Goal: Task Accomplishment & Management: Manage account settings

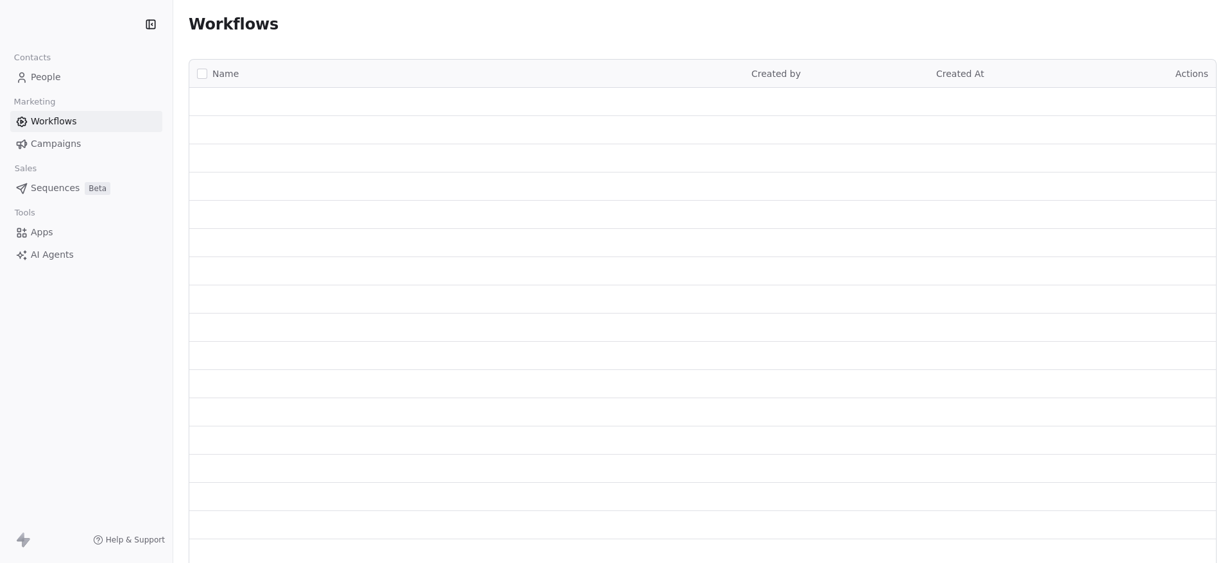
click at [49, 81] on span "People" at bounding box center [46, 77] width 30 height 13
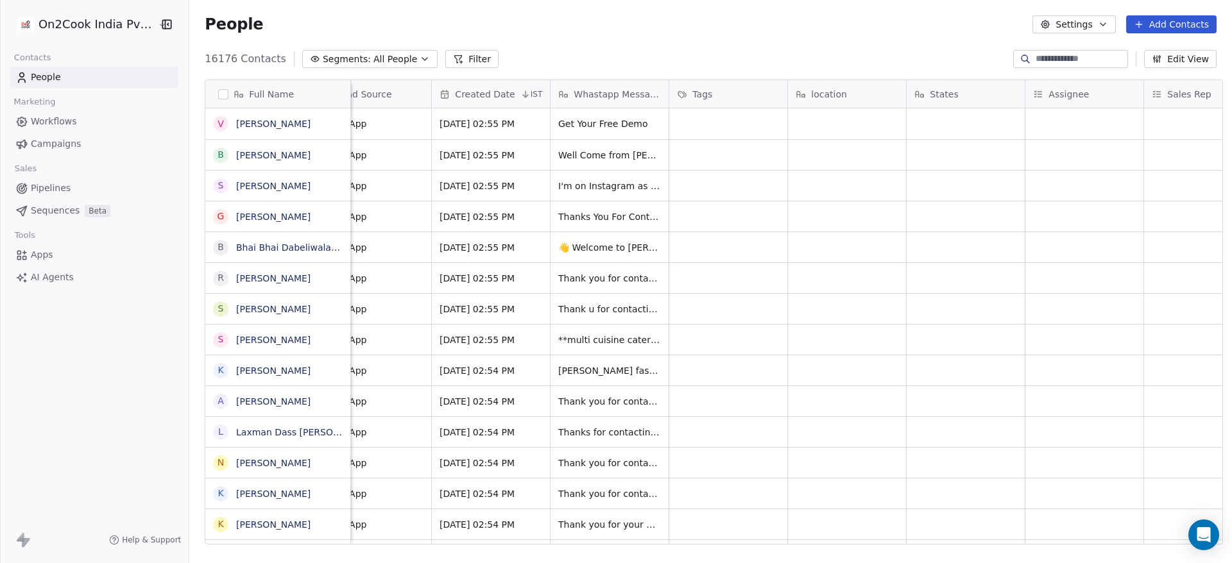
scroll to position [0, 655]
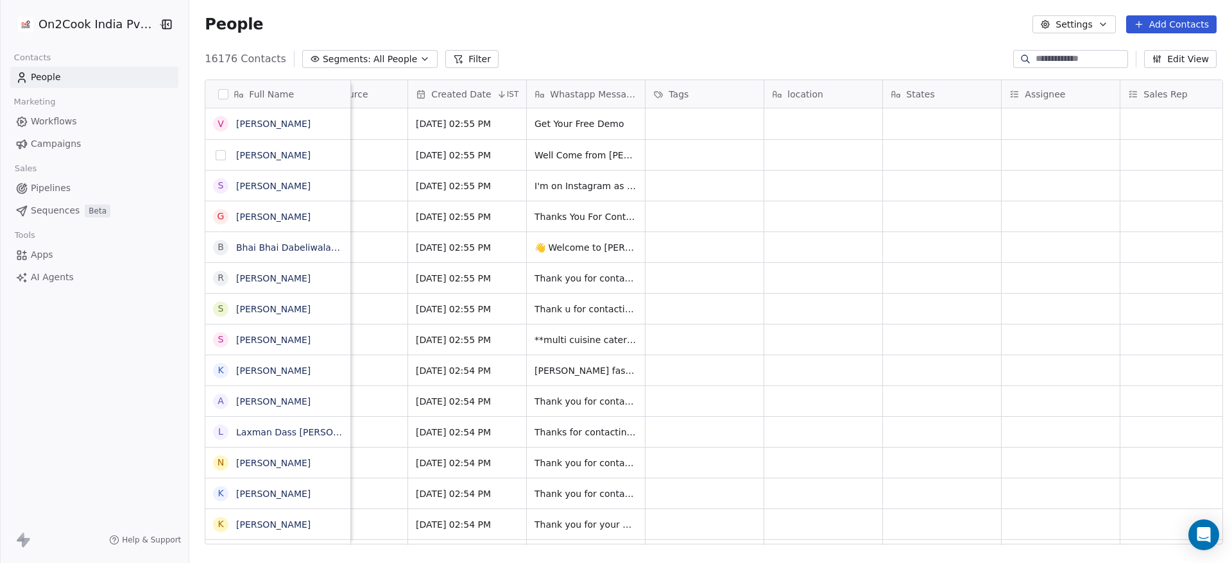
click at [216, 155] on button "grid" at bounding box center [221, 155] width 10 height 10
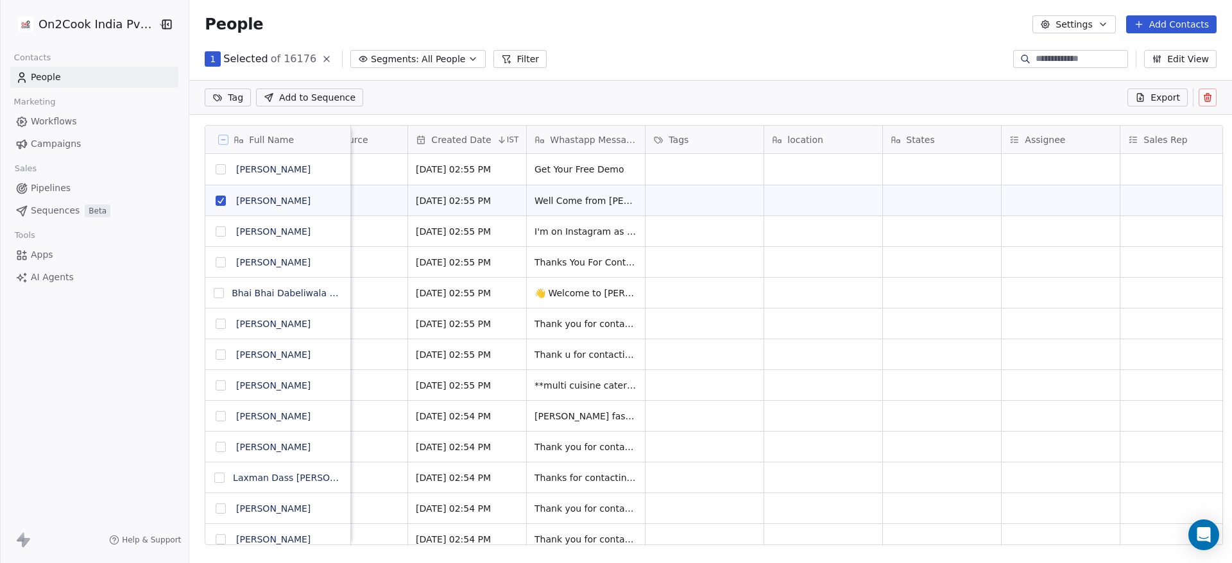
scroll to position [436, 1033]
click at [216, 229] on button "grid" at bounding box center [221, 231] width 10 height 10
click at [216, 266] on button "grid" at bounding box center [221, 262] width 10 height 10
click at [216, 289] on button "grid" at bounding box center [219, 293] width 10 height 10
click at [216, 322] on button "grid" at bounding box center [221, 324] width 10 height 10
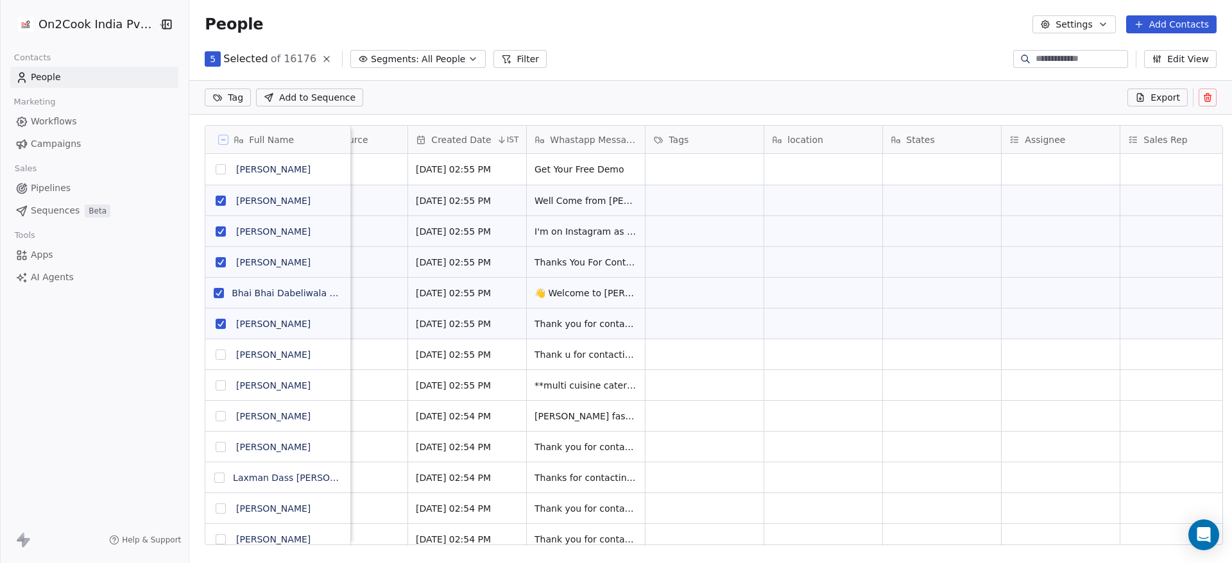
click at [216, 351] on button "grid" at bounding box center [221, 355] width 10 height 10
click at [216, 387] on button "grid" at bounding box center [221, 385] width 10 height 10
click at [216, 414] on button "grid" at bounding box center [221, 416] width 10 height 10
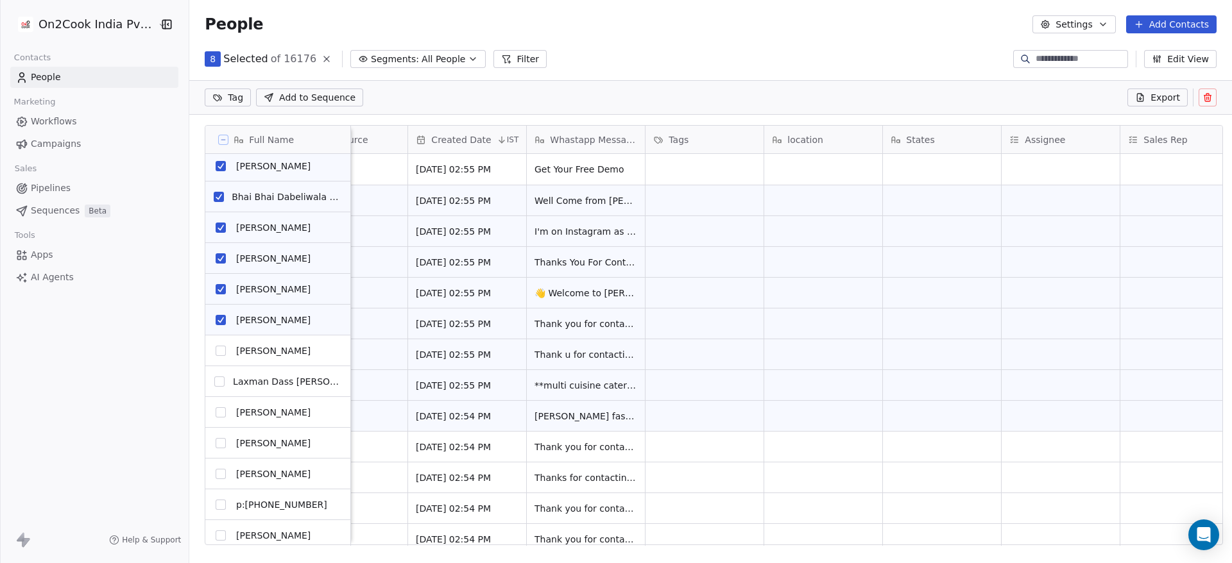
scroll to position [96, 0]
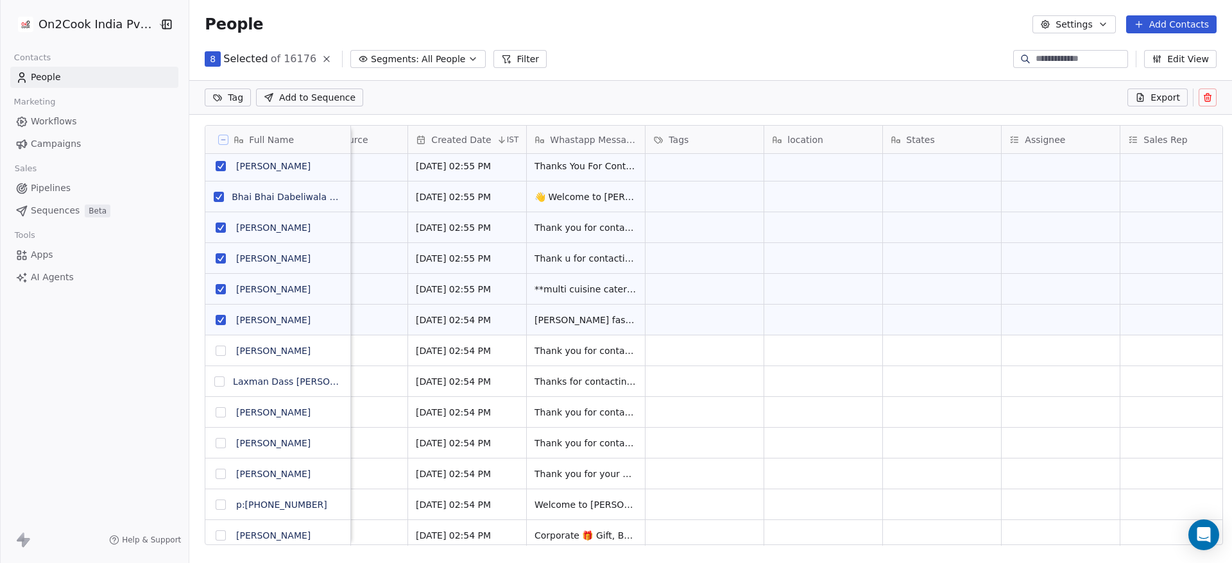
click at [216, 352] on button "grid" at bounding box center [221, 351] width 10 height 10
click at [216, 378] on button "grid" at bounding box center [219, 382] width 10 height 10
click at [216, 414] on button "grid" at bounding box center [221, 412] width 10 height 10
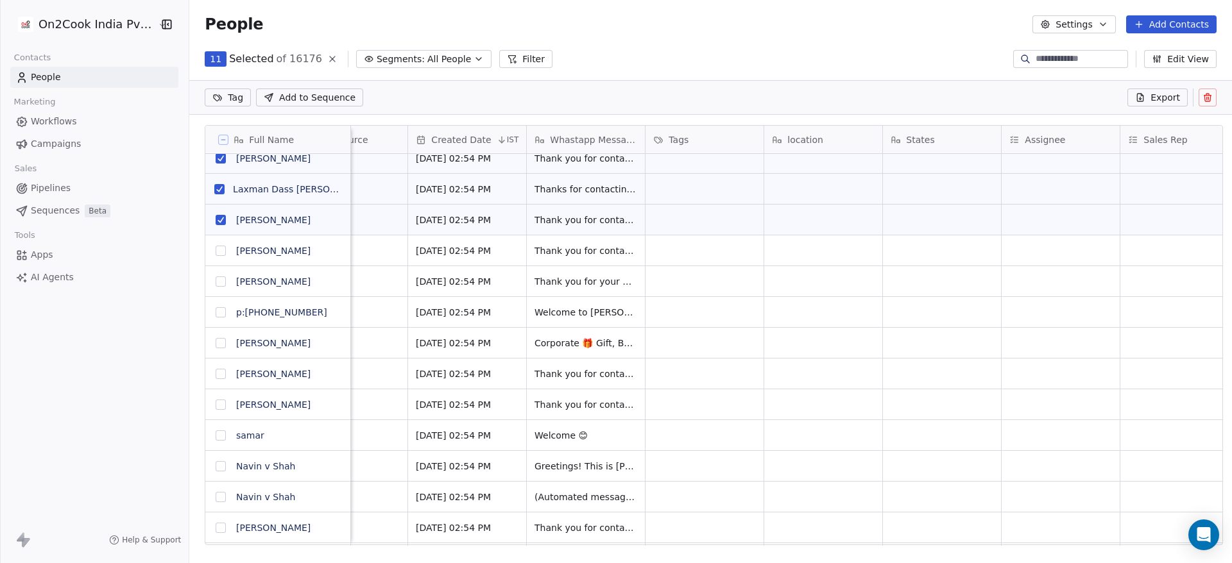
click at [216, 283] on button "grid" at bounding box center [221, 281] width 10 height 10
click at [216, 253] on button "grid" at bounding box center [221, 251] width 10 height 10
click at [216, 312] on button "grid" at bounding box center [221, 312] width 10 height 10
click at [216, 341] on button "grid" at bounding box center [221, 343] width 10 height 10
drag, startPoint x: 214, startPoint y: 376, endPoint x: 215, endPoint y: 390, distance: 14.1
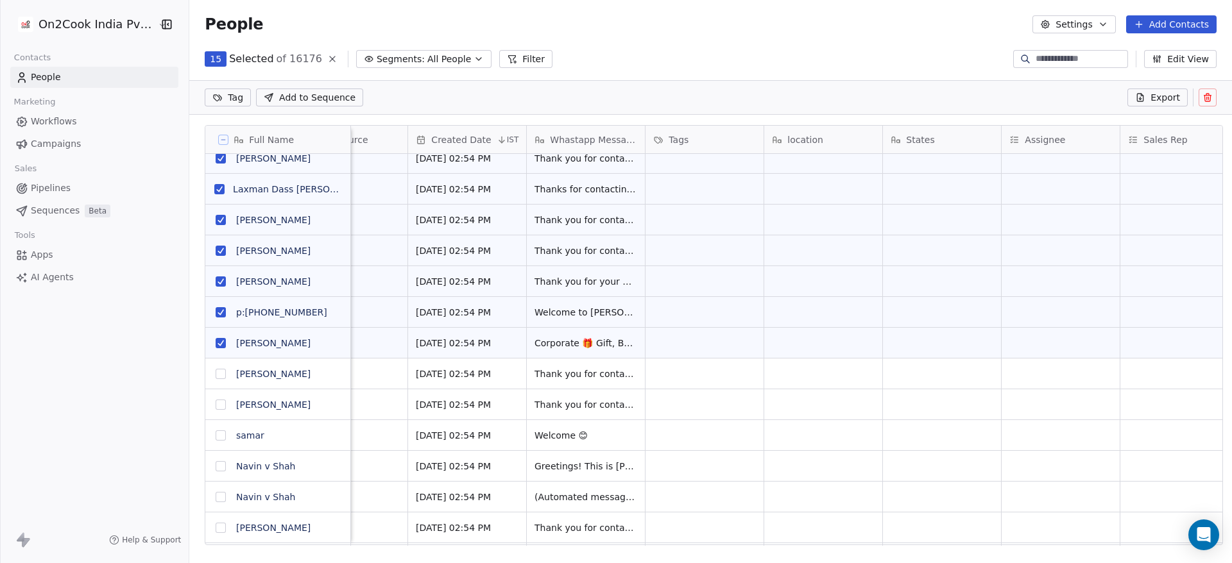
click at [216, 377] on button "grid" at bounding box center [221, 374] width 10 height 10
click at [216, 403] on button "grid" at bounding box center [221, 405] width 10 height 10
click at [216, 434] on button "grid" at bounding box center [221, 435] width 10 height 10
click at [216, 468] on button "grid" at bounding box center [221, 466] width 10 height 10
click at [216, 498] on button "grid" at bounding box center [221, 497] width 10 height 10
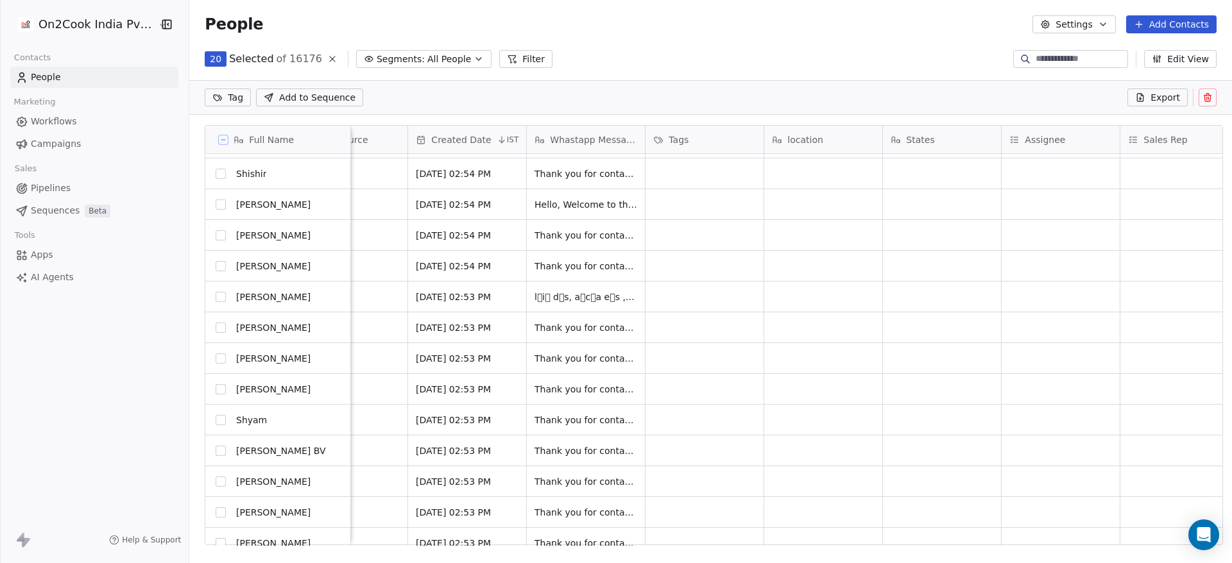
scroll to position [673, 0]
drag, startPoint x: 215, startPoint y: 515, endPoint x: 214, endPoint y: 500, distance: 15.4
click at [216, 515] on button "grid" at bounding box center [221, 512] width 10 height 10
click at [218, 480] on button "grid" at bounding box center [221, 482] width 10 height 10
click at [216, 452] on button "grid" at bounding box center [221, 451] width 10 height 10
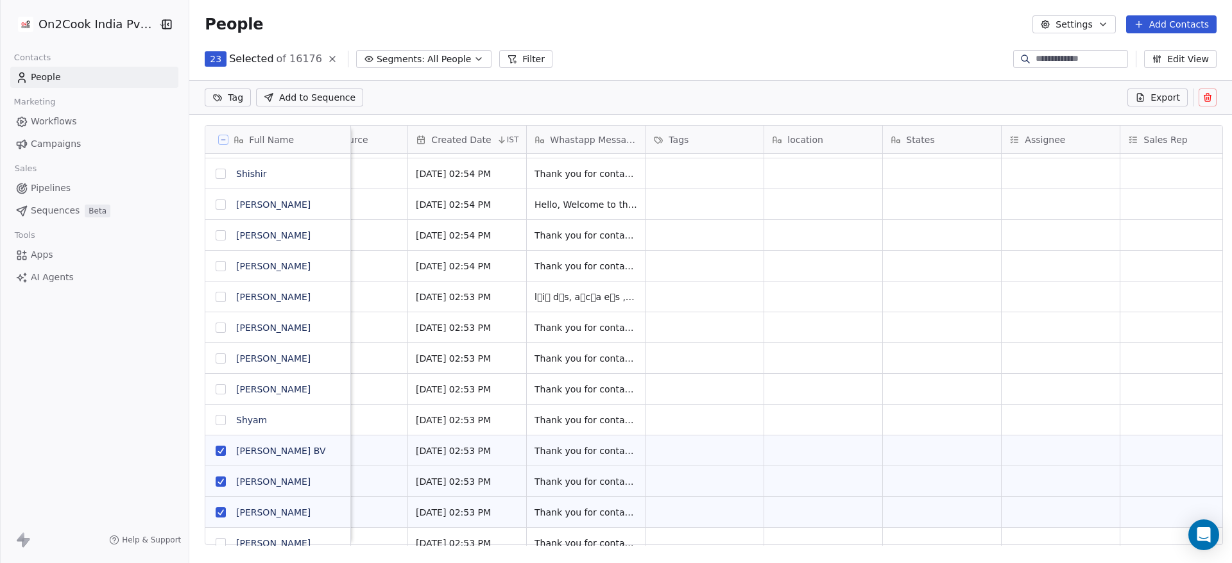
click at [216, 419] on button "grid" at bounding box center [221, 420] width 10 height 10
click at [216, 389] on button "grid" at bounding box center [221, 389] width 10 height 10
click at [216, 358] on button "grid" at bounding box center [221, 358] width 10 height 10
click at [216, 330] on button "grid" at bounding box center [221, 328] width 10 height 10
click at [216, 299] on button "grid" at bounding box center [221, 297] width 10 height 10
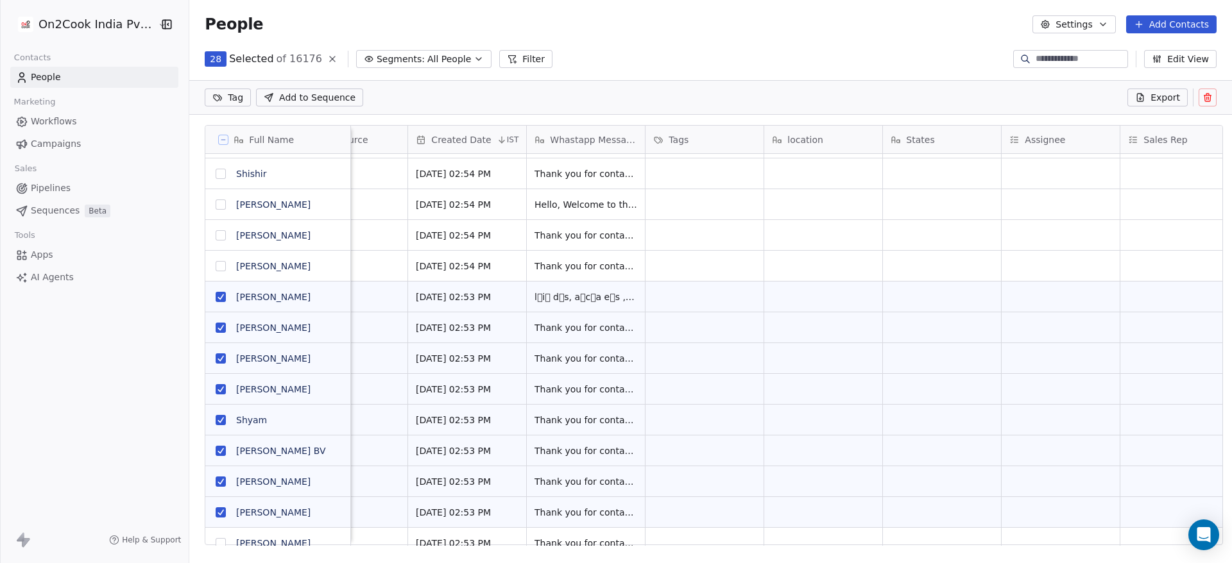
click at [216, 269] on button "grid" at bounding box center [221, 266] width 10 height 10
click at [218, 232] on button "grid" at bounding box center [221, 235] width 10 height 10
click at [217, 201] on button "grid" at bounding box center [221, 204] width 10 height 10
click at [216, 173] on button "grid" at bounding box center [221, 174] width 10 height 10
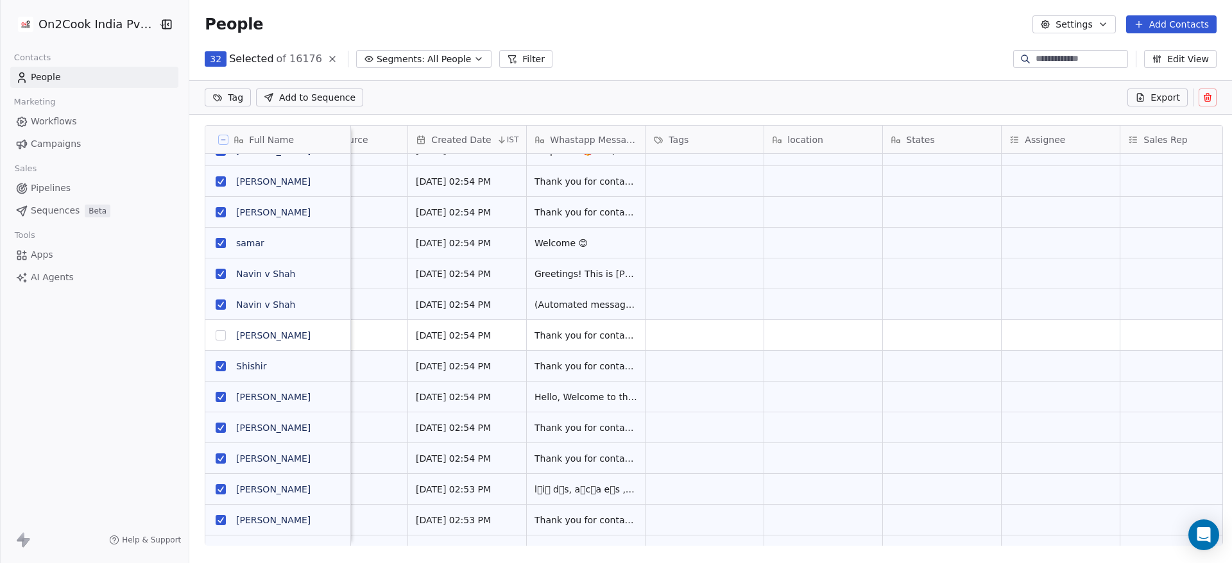
click at [216, 335] on button "grid" at bounding box center [221, 335] width 10 height 10
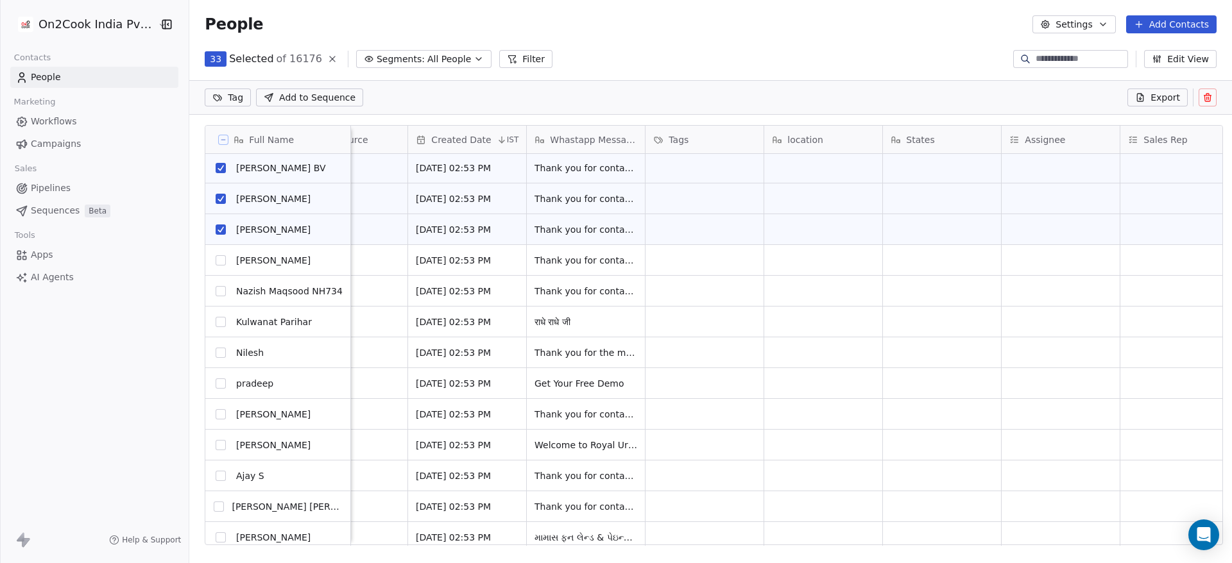
scroll to position [962, 0]
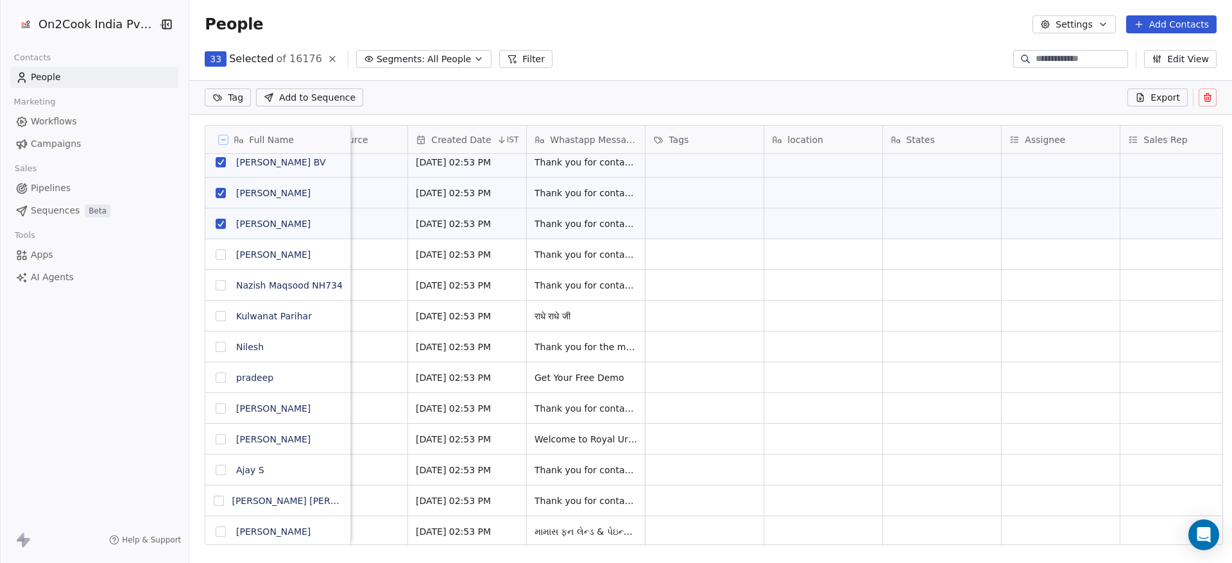
click at [216, 253] on button "grid" at bounding box center [221, 255] width 10 height 10
click at [216, 283] on button "grid" at bounding box center [221, 285] width 10 height 10
click at [216, 316] on button "grid" at bounding box center [221, 316] width 10 height 10
click at [216, 343] on button "grid" at bounding box center [221, 347] width 10 height 10
click at [216, 379] on button "grid" at bounding box center [221, 378] width 10 height 10
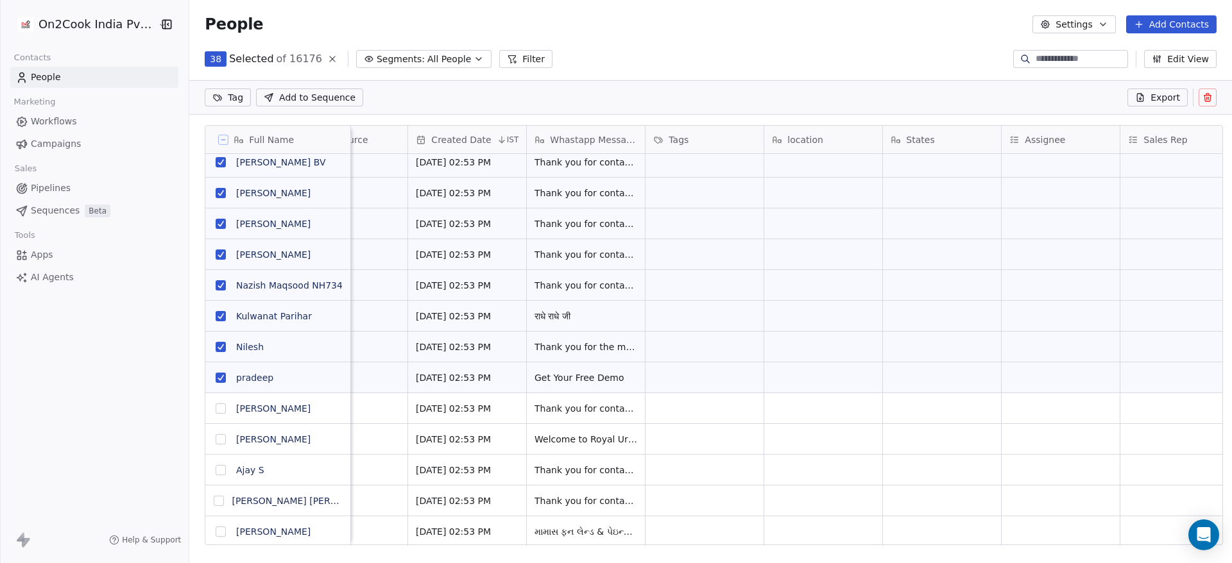
click at [216, 410] on button "grid" at bounding box center [221, 408] width 10 height 10
click at [216, 443] on button "grid" at bounding box center [221, 439] width 10 height 10
click at [216, 468] on button "grid" at bounding box center [221, 470] width 10 height 10
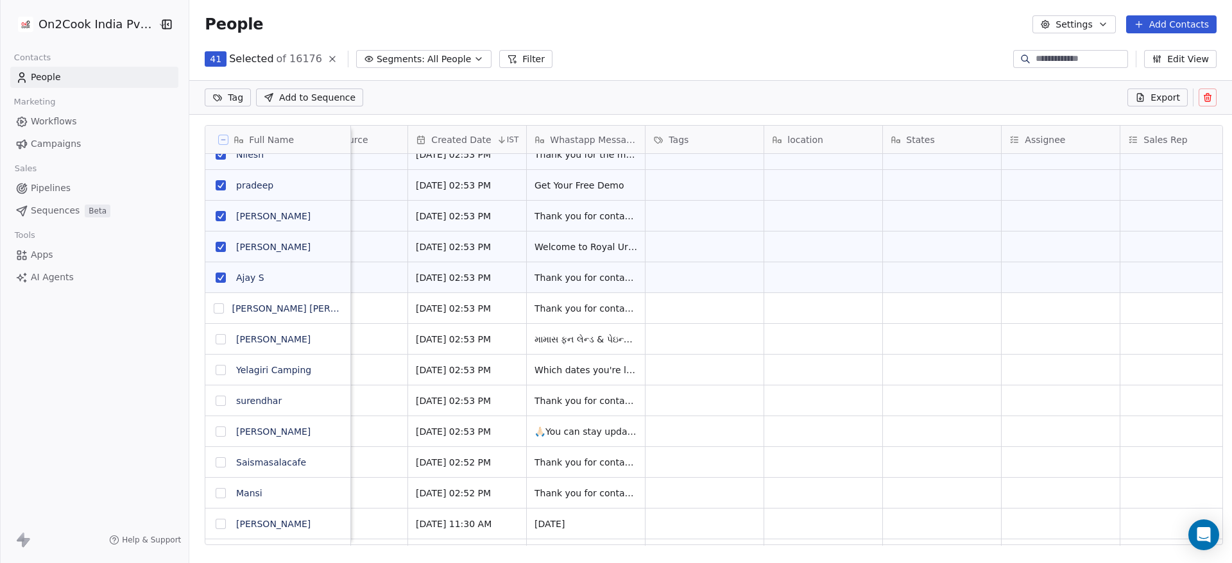
click at [214, 309] on button "grid" at bounding box center [219, 308] width 10 height 10
click at [216, 343] on button "grid" at bounding box center [221, 339] width 10 height 10
click at [216, 369] on button "grid" at bounding box center [221, 370] width 10 height 10
click at [216, 397] on button "grid" at bounding box center [221, 401] width 10 height 10
click at [217, 431] on button "grid" at bounding box center [221, 432] width 10 height 10
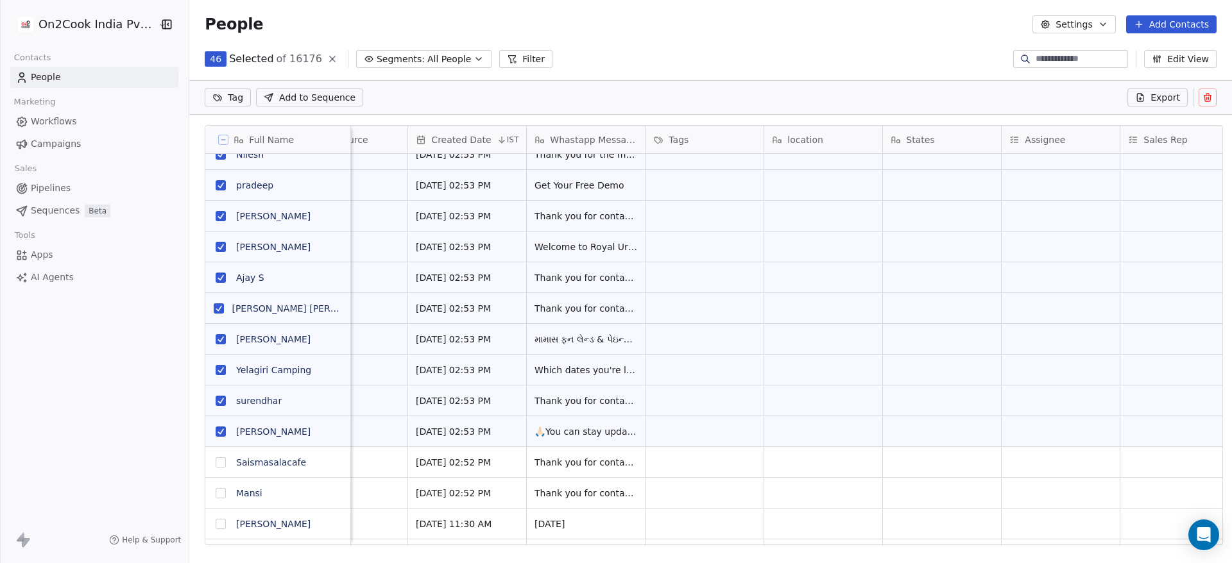
click at [216, 458] on button "grid" at bounding box center [221, 462] width 10 height 10
click at [216, 493] on button "grid" at bounding box center [221, 493] width 10 height 10
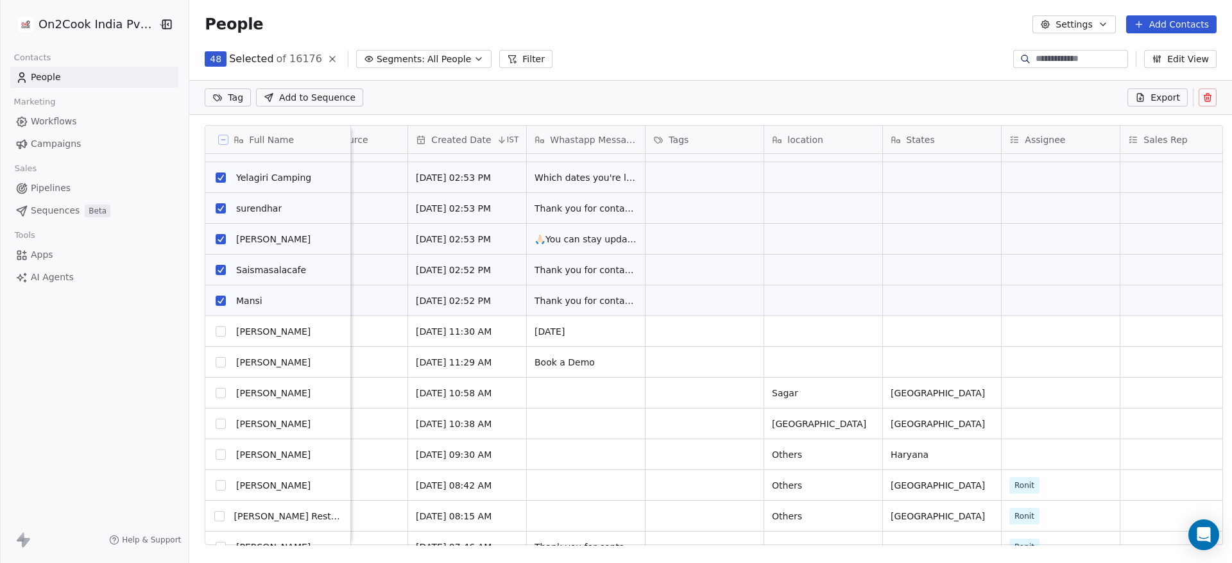
scroll to position [1443, 0]
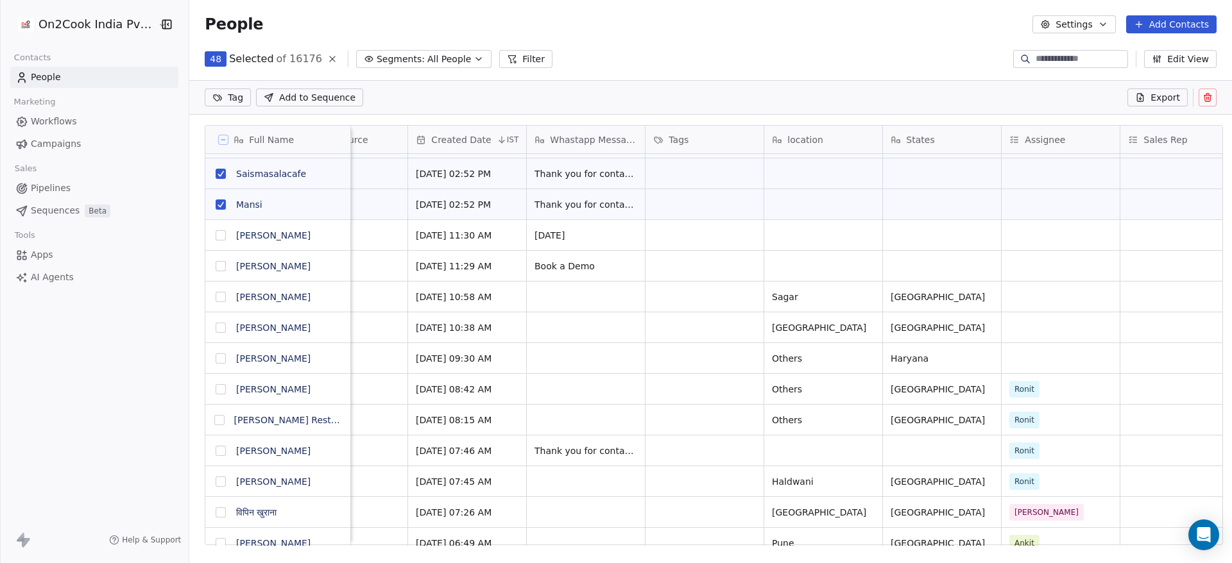
click at [216, 450] on button "grid" at bounding box center [221, 451] width 10 height 10
drag, startPoint x: 215, startPoint y: 446, endPoint x: 291, endPoint y: 423, distance: 79.7
click at [216, 446] on button "grid" at bounding box center [221, 451] width 10 height 10
click at [1203, 99] on icon at bounding box center [1207, 97] width 10 height 10
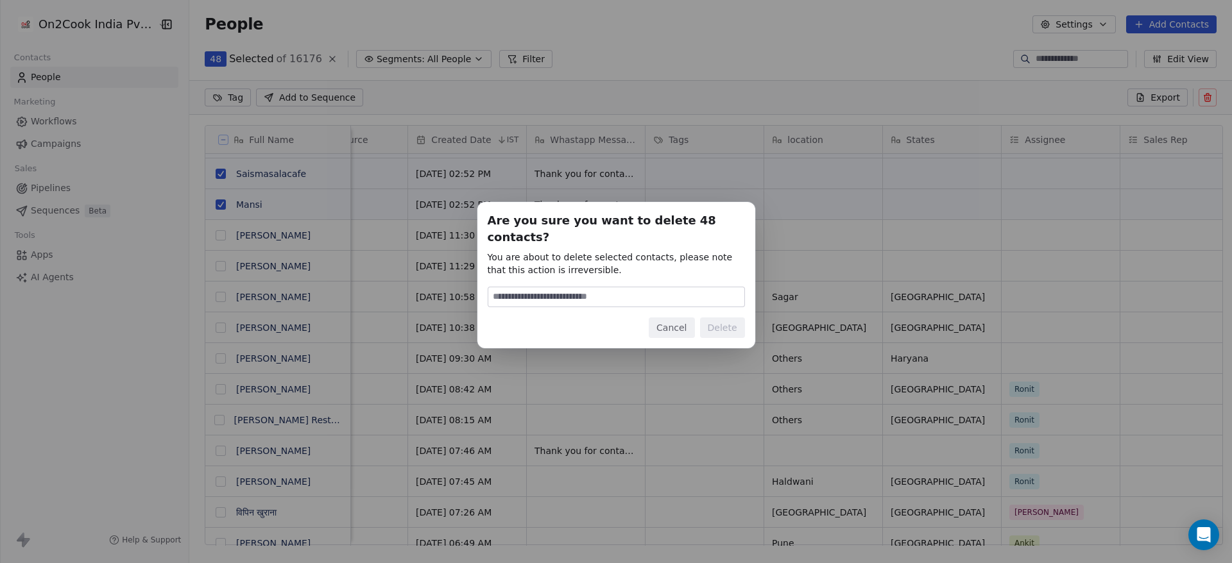
click at [620, 287] on input at bounding box center [616, 296] width 256 height 19
type input "******"
click at [724, 324] on button "Delete" at bounding box center [722, 328] width 45 height 21
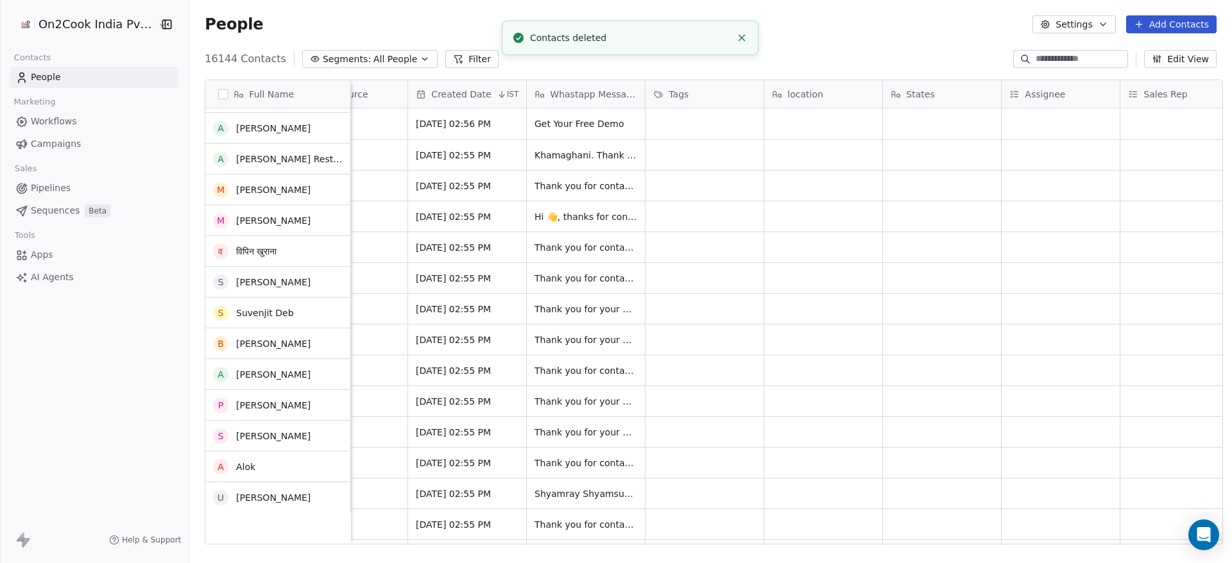
scroll to position [0, 0]
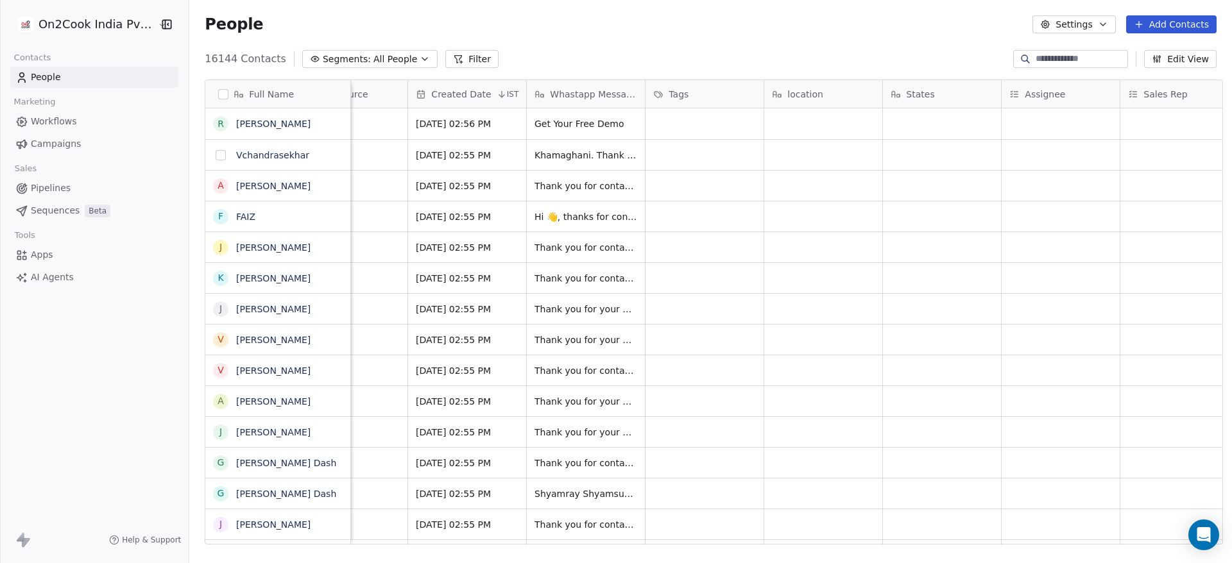
click at [217, 158] on button "grid" at bounding box center [221, 155] width 10 height 10
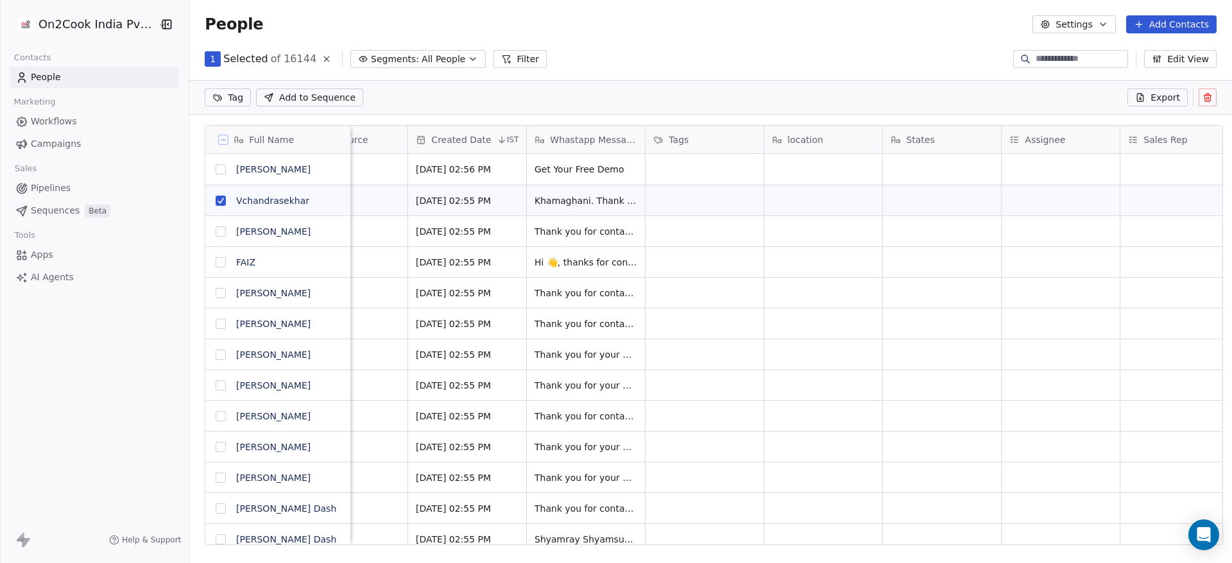
scroll to position [436, 1033]
click at [216, 229] on button "grid" at bounding box center [221, 231] width 10 height 10
click at [216, 263] on button "grid" at bounding box center [221, 262] width 10 height 10
click at [216, 293] on button "grid" at bounding box center [221, 293] width 10 height 10
drag, startPoint x: 212, startPoint y: 320, endPoint x: 212, endPoint y: 334, distance: 14.1
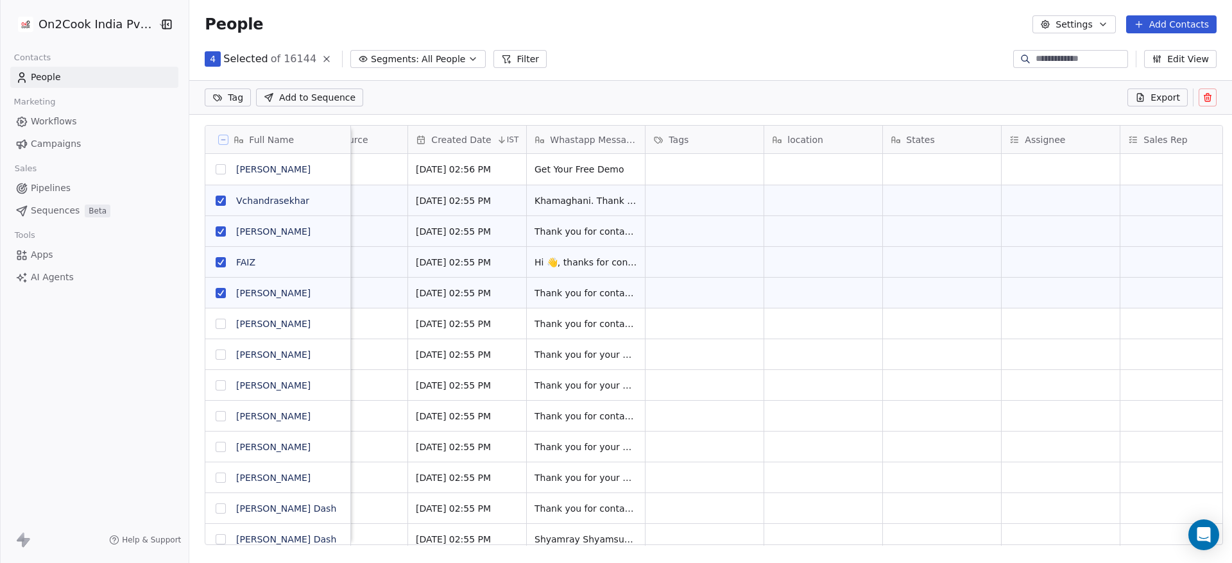
click at [216, 321] on button "grid" at bounding box center [221, 324] width 10 height 10
click at [216, 353] on button "grid" at bounding box center [221, 355] width 10 height 10
click at [216, 387] on button "grid" at bounding box center [221, 385] width 10 height 10
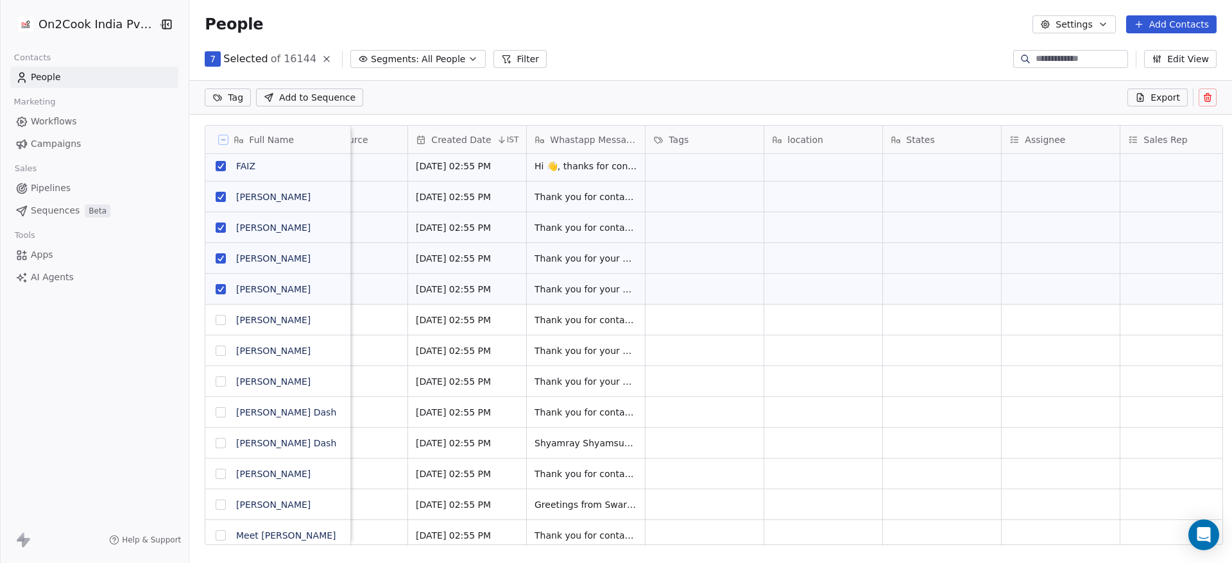
click at [218, 319] on button "grid" at bounding box center [221, 320] width 10 height 10
click at [216, 350] on button "grid" at bounding box center [221, 351] width 10 height 10
click at [217, 380] on button "grid" at bounding box center [221, 382] width 10 height 10
click at [216, 409] on button "grid" at bounding box center [221, 412] width 10 height 10
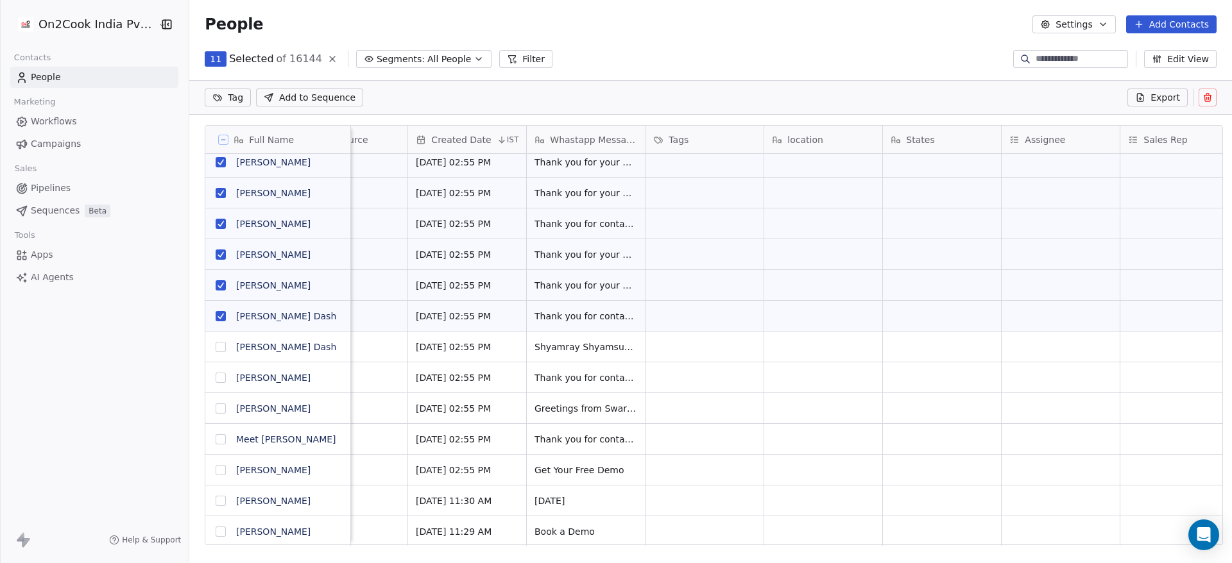
click at [216, 347] on button "grid" at bounding box center [221, 347] width 10 height 10
click at [216, 374] on button "grid" at bounding box center [221, 378] width 10 height 10
click at [217, 408] on button "grid" at bounding box center [221, 408] width 10 height 10
click at [217, 438] on button "grid" at bounding box center [221, 439] width 10 height 10
click at [1212, 99] on icon at bounding box center [1207, 97] width 10 height 10
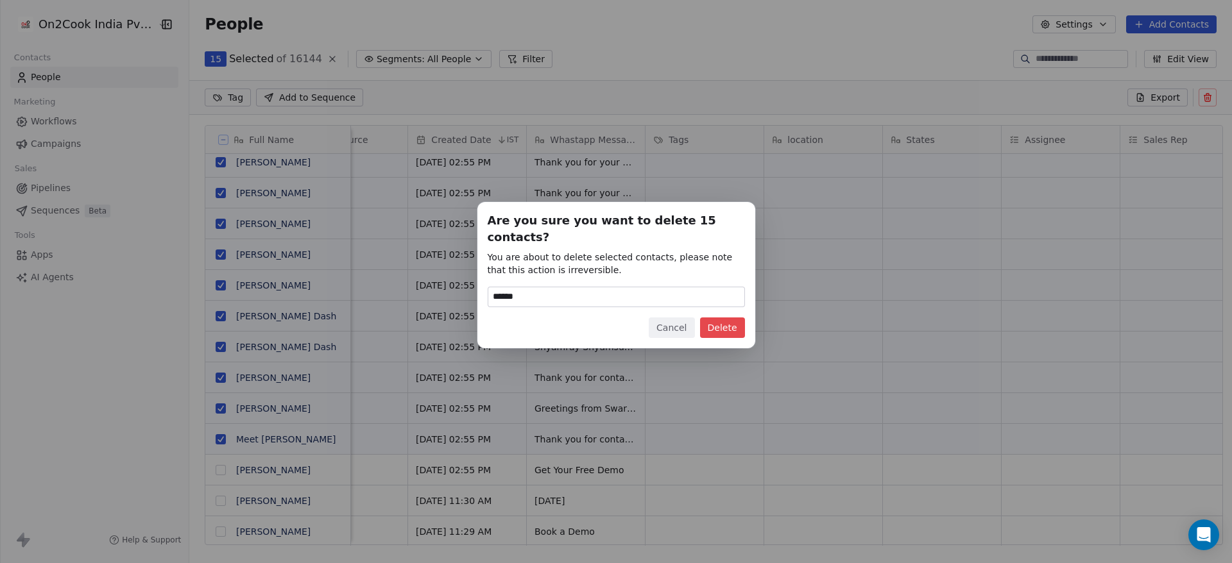
click at [725, 318] on button "Delete" at bounding box center [722, 328] width 45 height 21
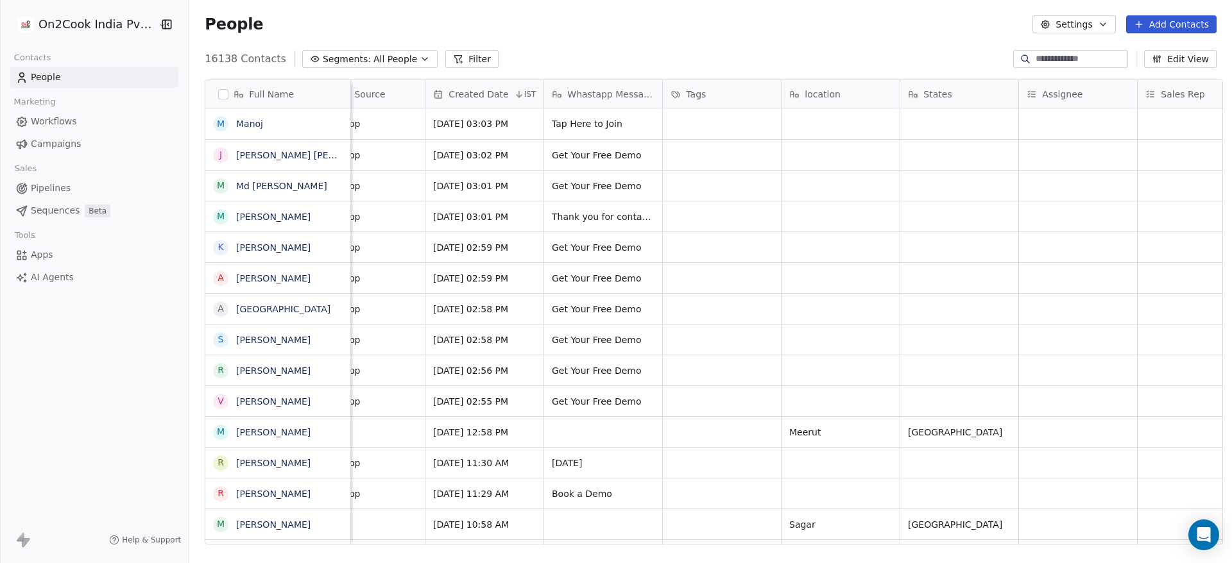
scroll to position [0, 650]
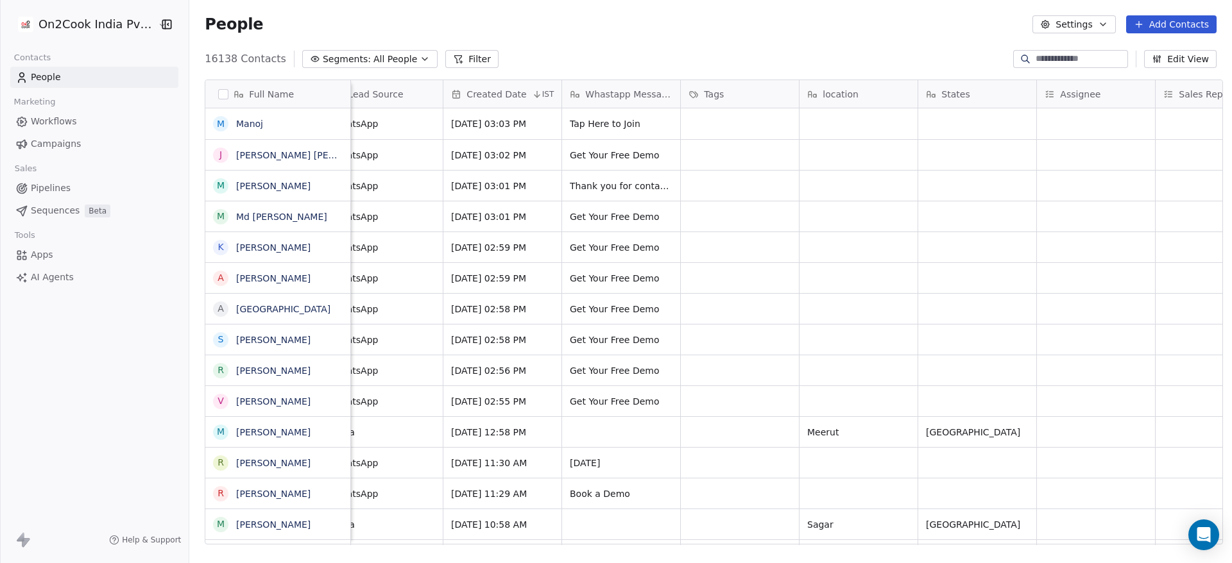
scroll to position [0, 607]
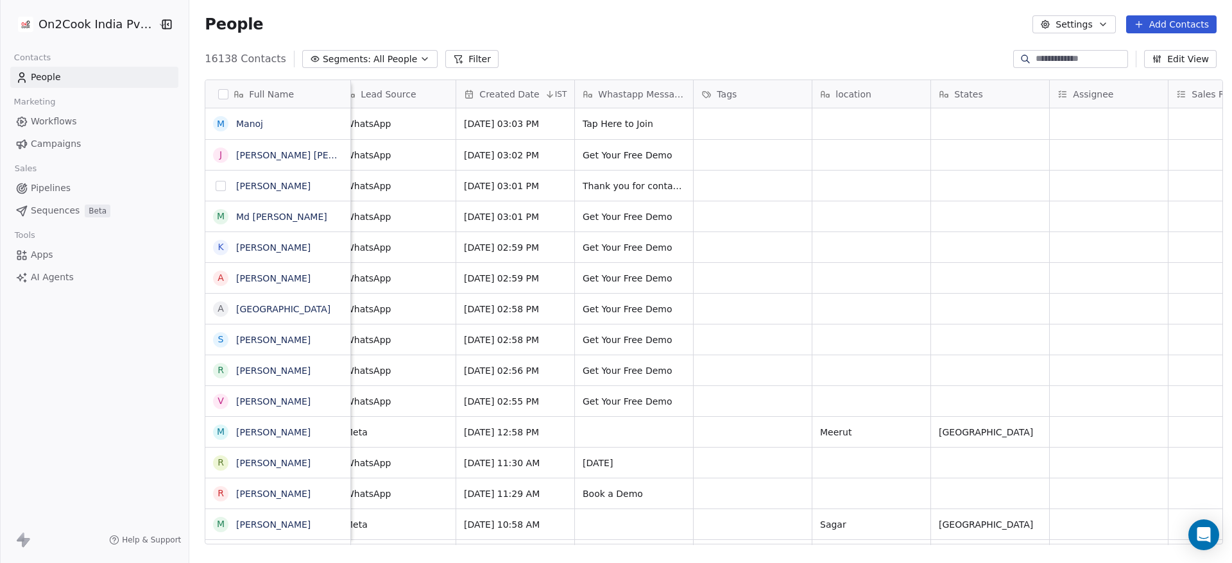
click at [216, 184] on button "grid" at bounding box center [221, 186] width 10 height 10
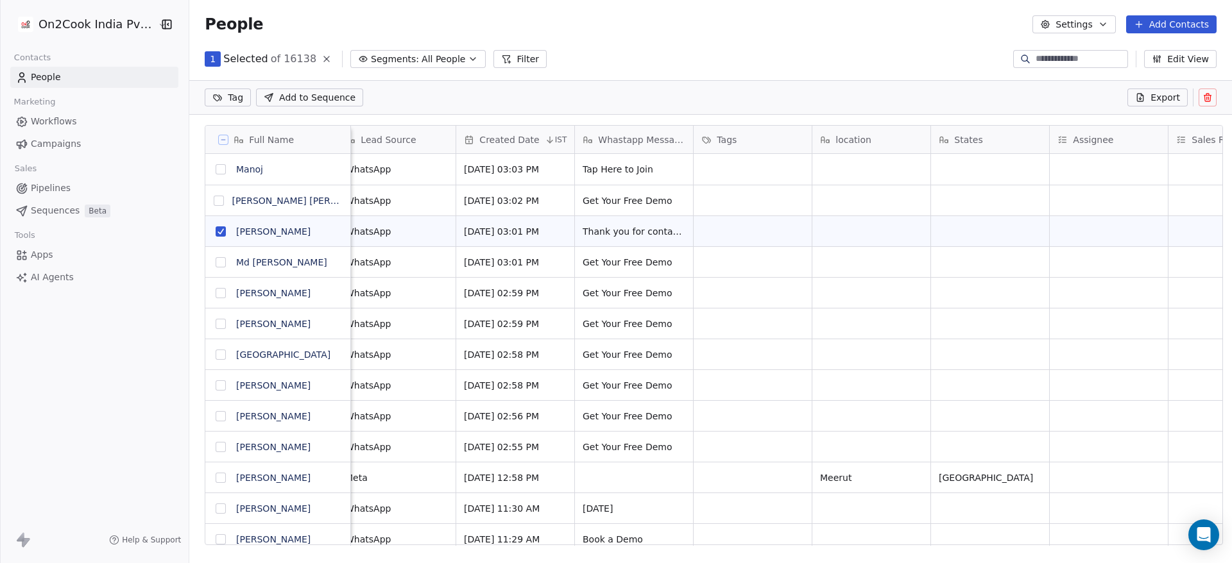
scroll to position [436, 1033]
click at [1210, 94] on icon at bounding box center [1207, 97] width 10 height 10
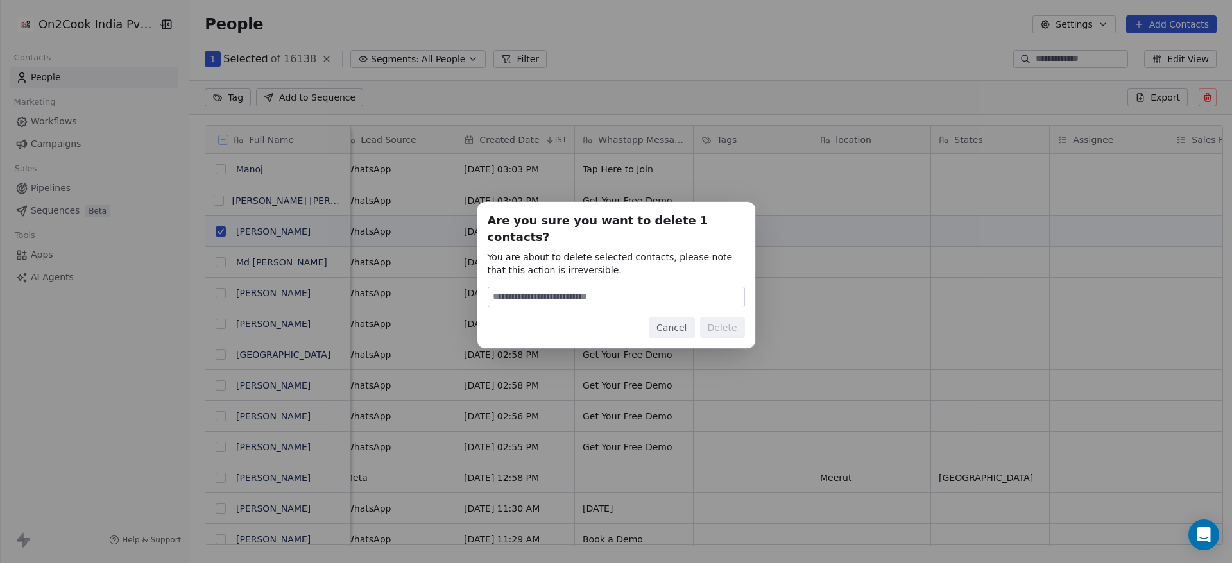
click at [722, 287] on div at bounding box center [615, 297] width 257 height 21
click at [711, 287] on input at bounding box center [616, 296] width 256 height 19
type input "******"
click at [731, 319] on button "Delete" at bounding box center [722, 328] width 45 height 21
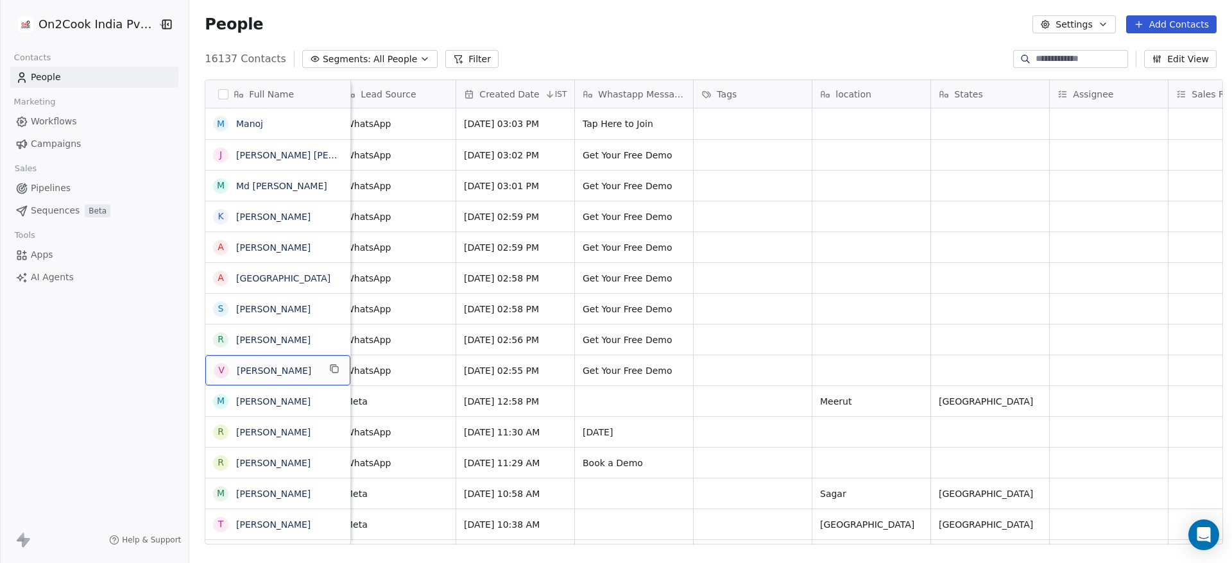
drag, startPoint x: 302, startPoint y: 369, endPoint x: 314, endPoint y: 373, distance: 12.2
click at [332, 368] on icon "grid" at bounding box center [335, 370] width 6 height 6
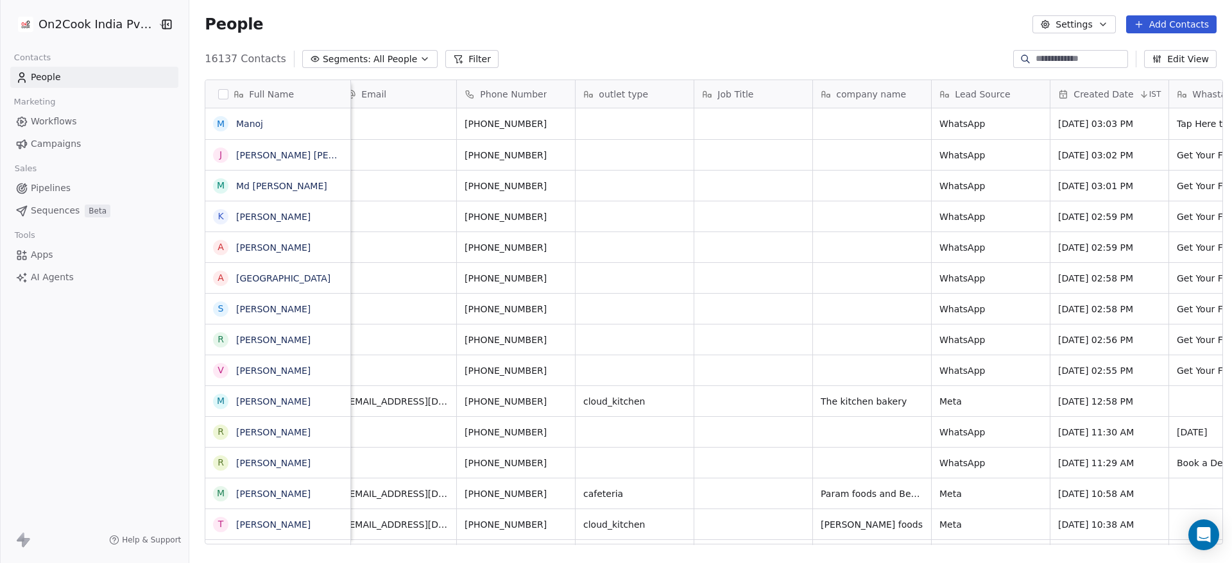
scroll to position [0, 0]
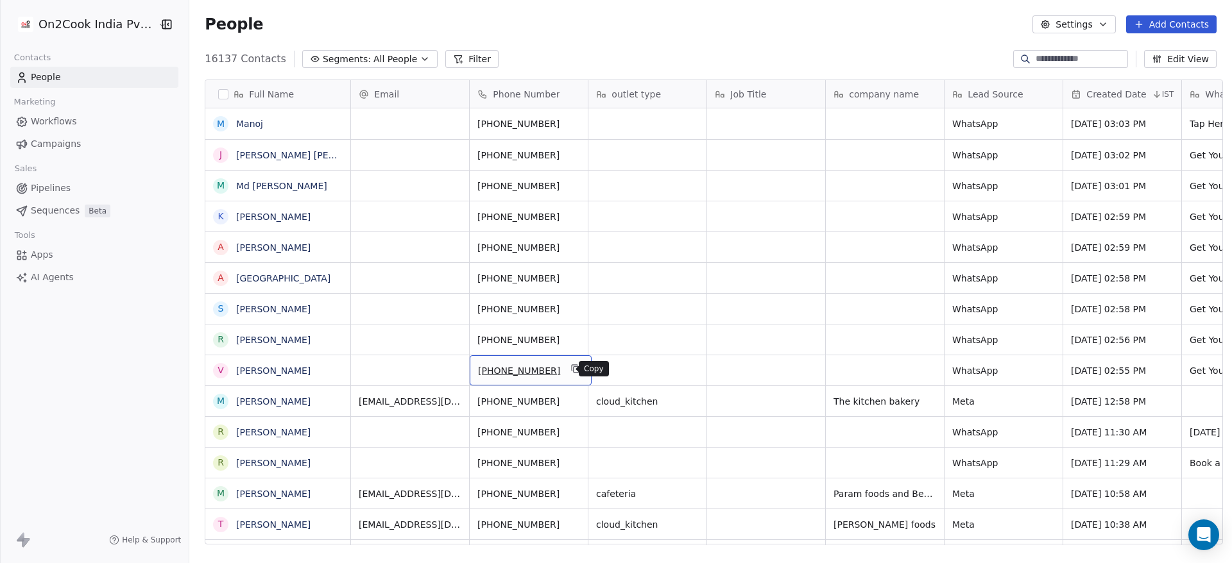
click at [573, 372] on icon "grid" at bounding box center [576, 370] width 6 height 6
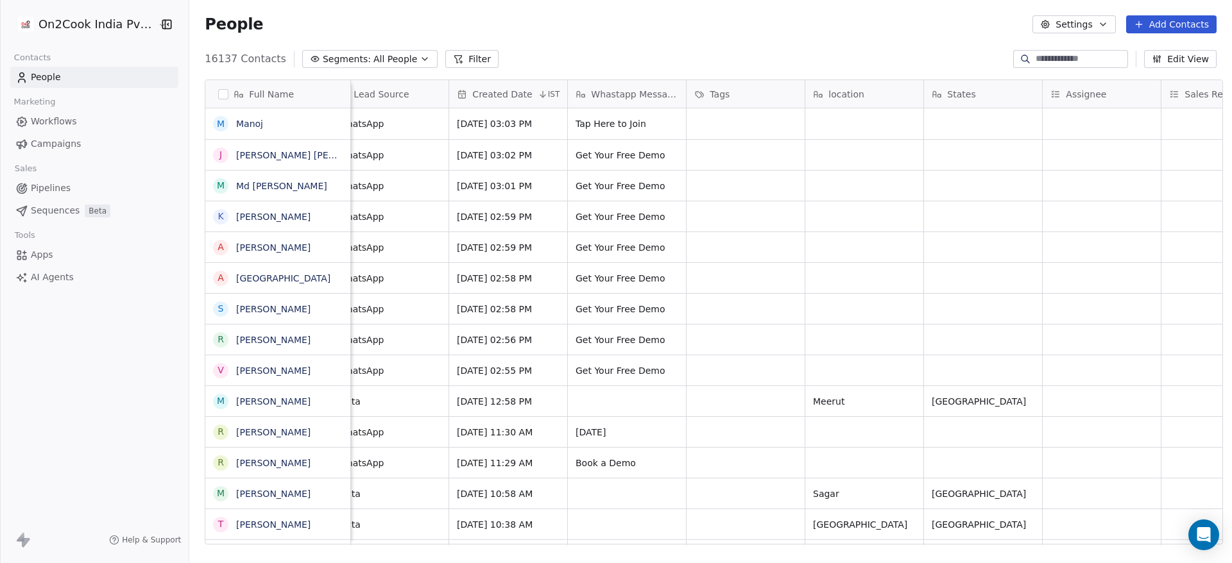
scroll to position [0, 514]
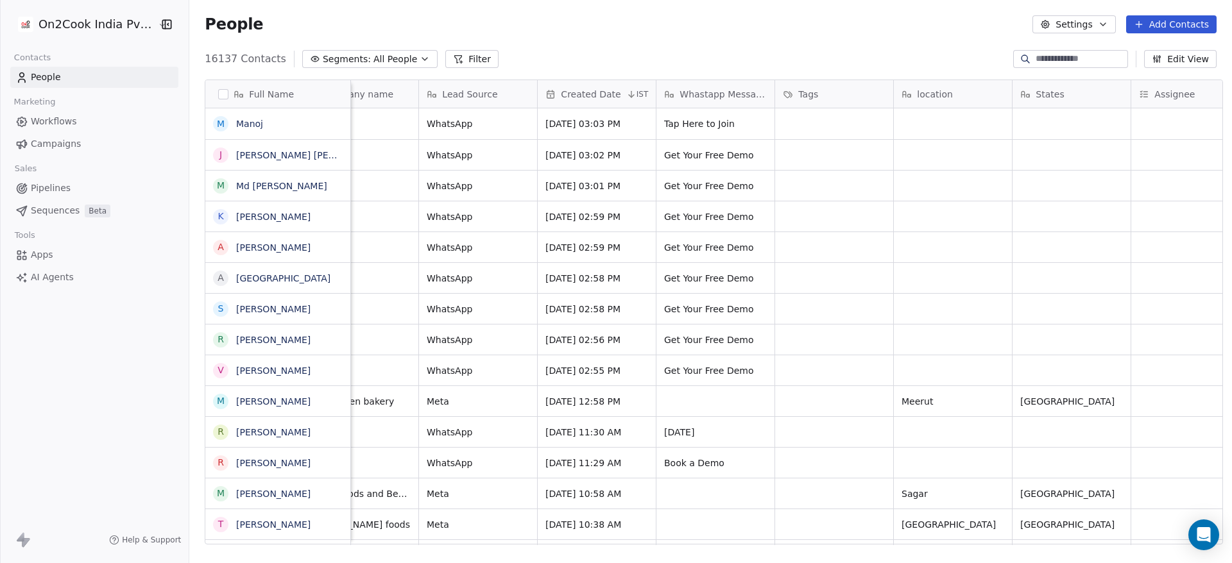
click at [1187, 58] on button "Edit View" at bounding box center [1180, 59] width 72 height 18
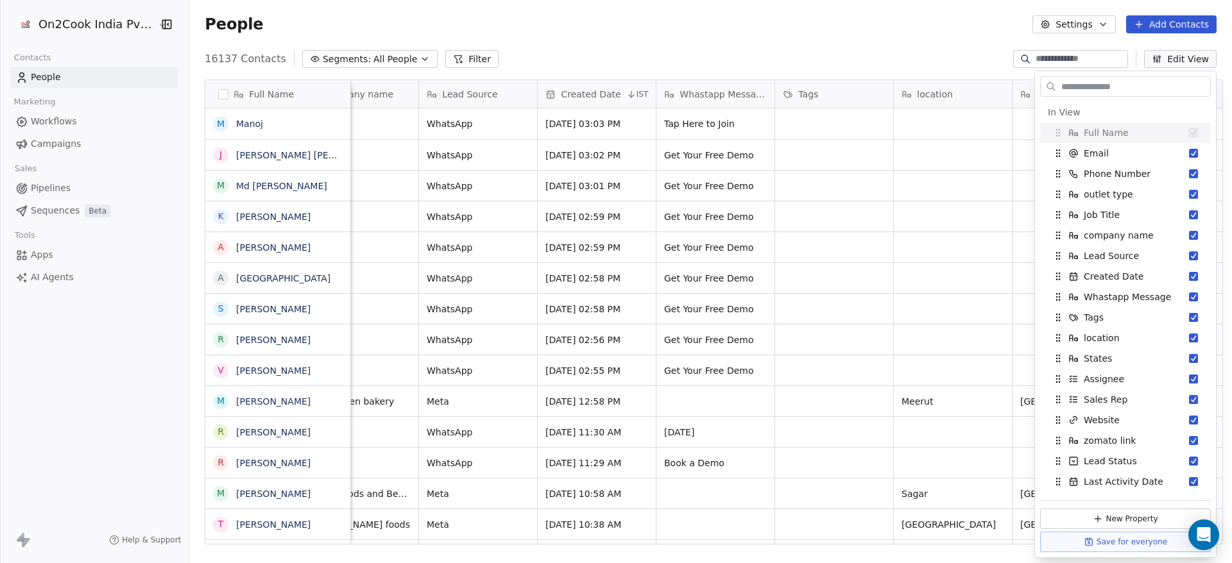
click at [890, 44] on div "People Settings Add Contacts" at bounding box center [710, 24] width 1042 height 49
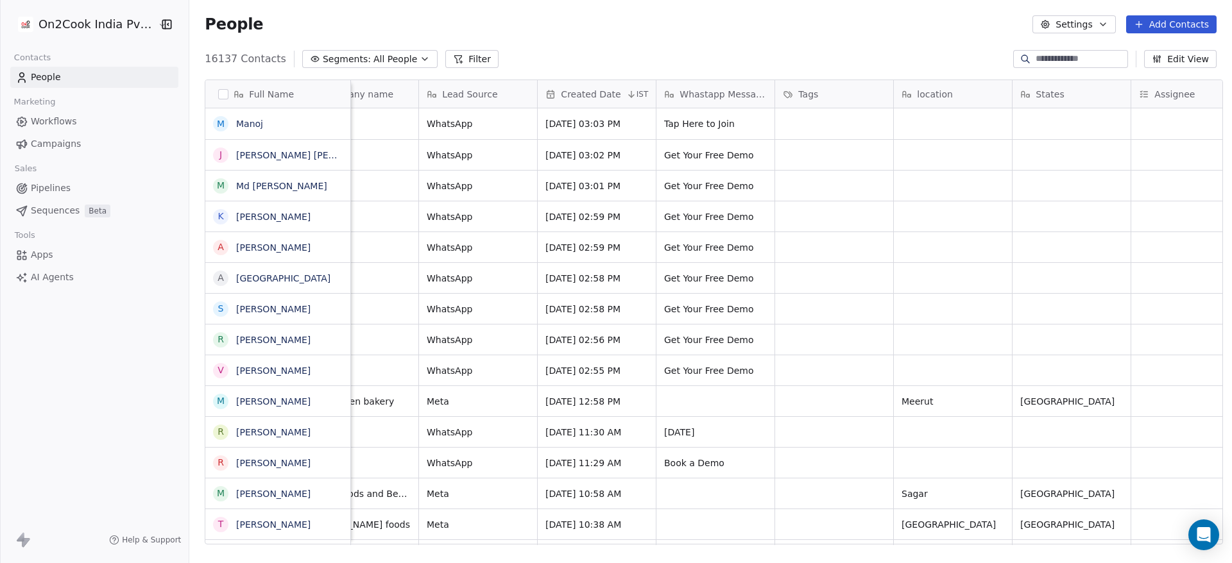
click at [456, 52] on button "Filter" at bounding box center [471, 59] width 53 height 18
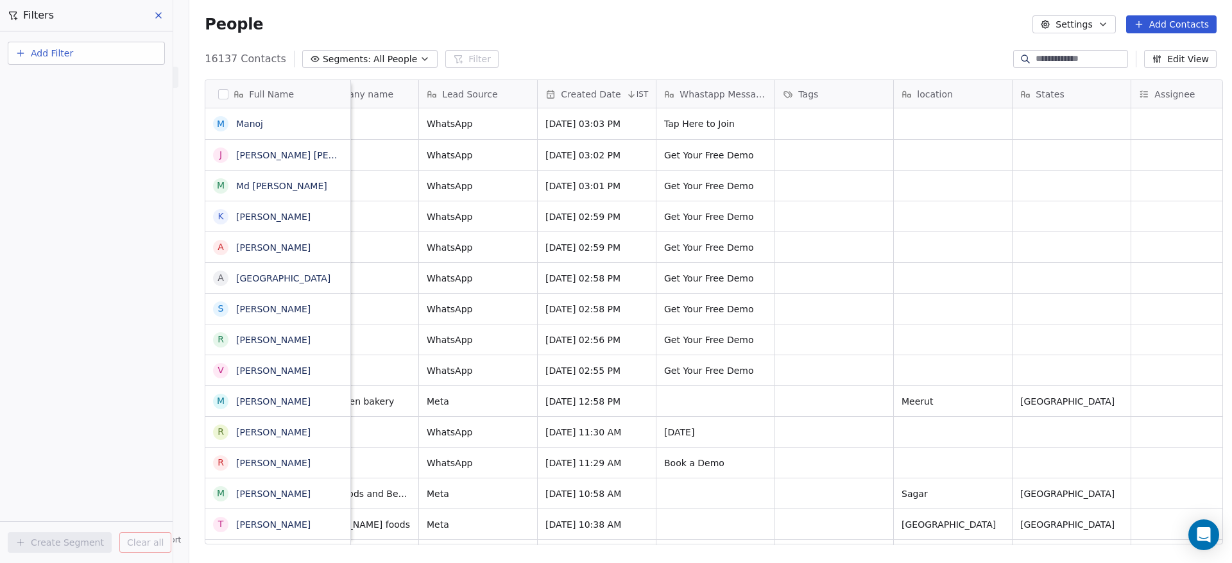
click at [112, 53] on button "Add Filter" at bounding box center [86, 53] width 157 height 23
click at [99, 79] on div "Contact properties" at bounding box center [86, 83] width 130 height 13
type input "***"
click at [94, 123] on div "Created Date" at bounding box center [86, 129] width 130 height 13
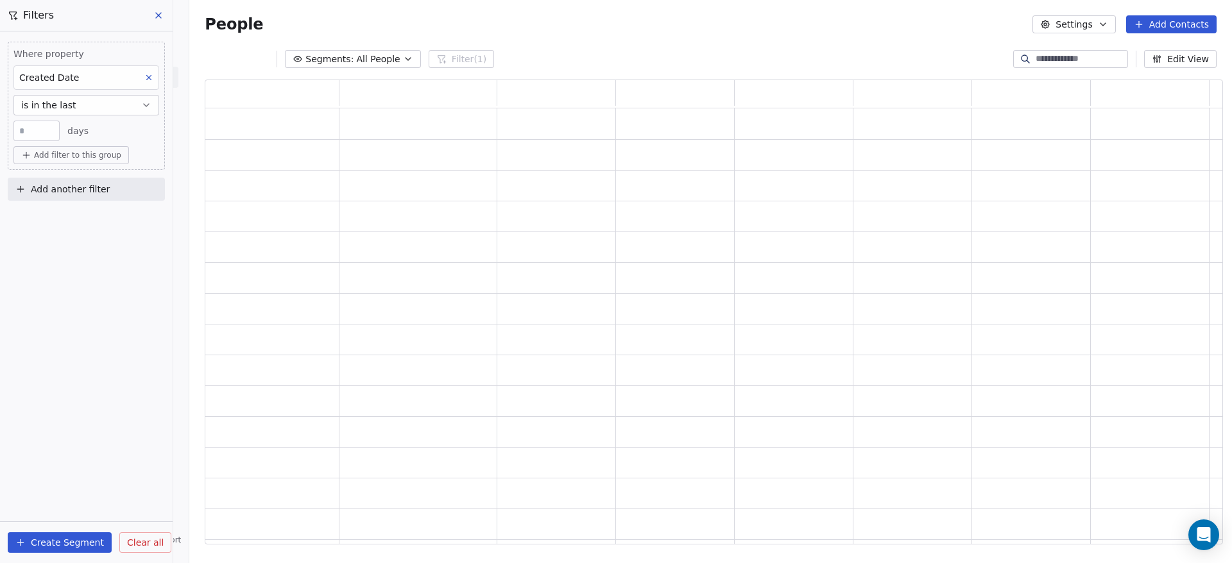
scroll to position [450, 1003]
click at [94, 105] on button "is in the last" at bounding box center [86, 105] width 146 height 21
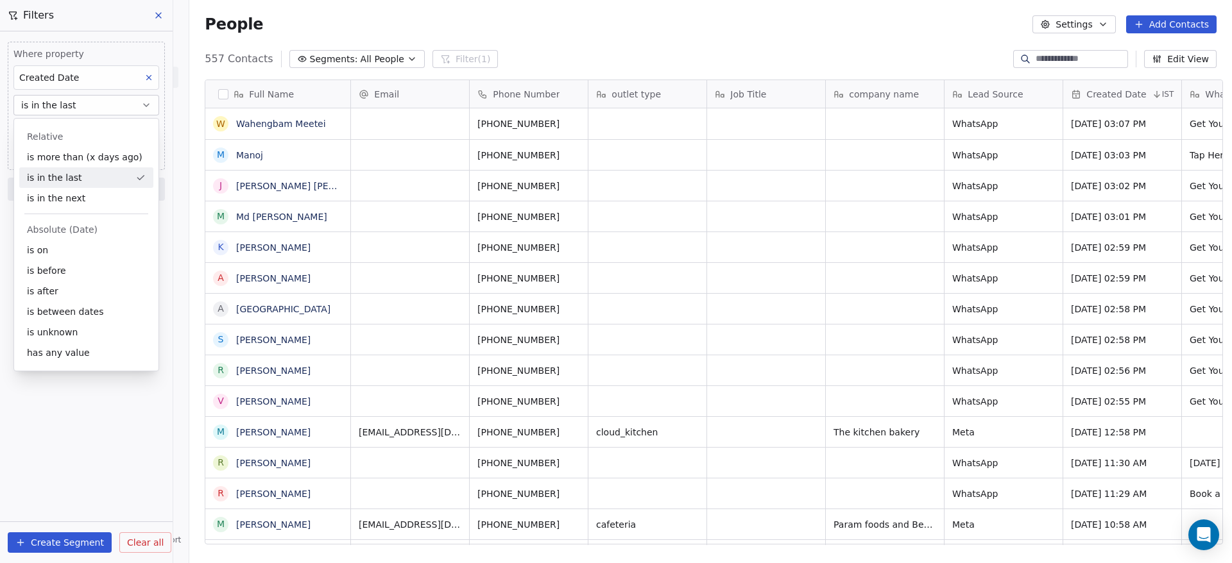
scroll to position [480, 1033]
click at [108, 105] on button "is in the last" at bounding box center [86, 105] width 146 height 21
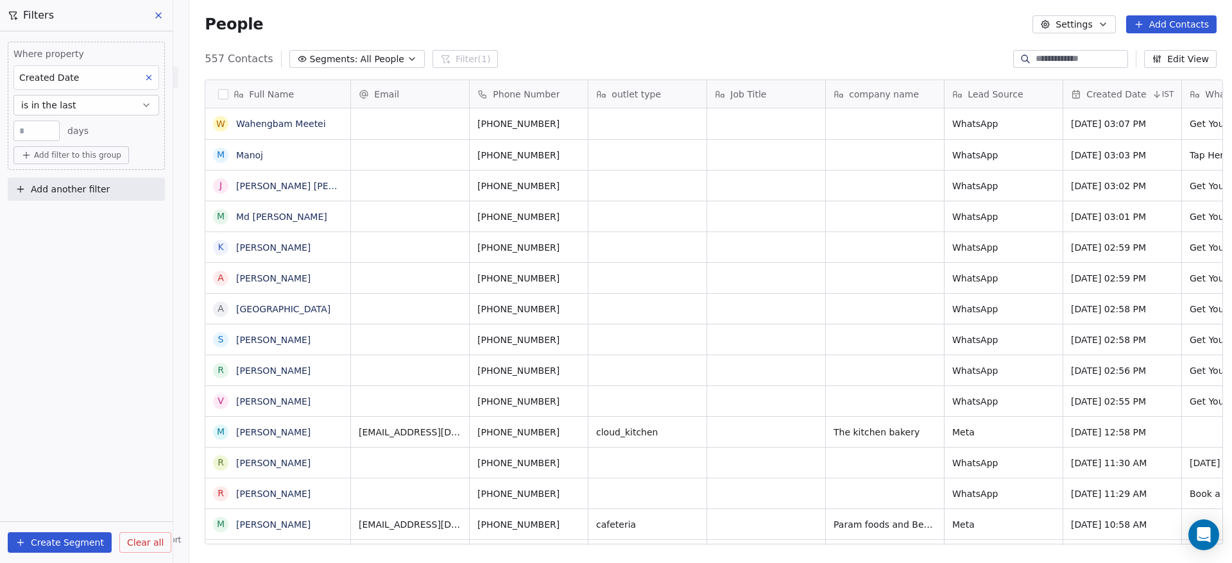
click at [41, 128] on input "**" at bounding box center [37, 131] width 40 height 10
click at [86, 102] on button "is in the last" at bounding box center [86, 105] width 146 height 21
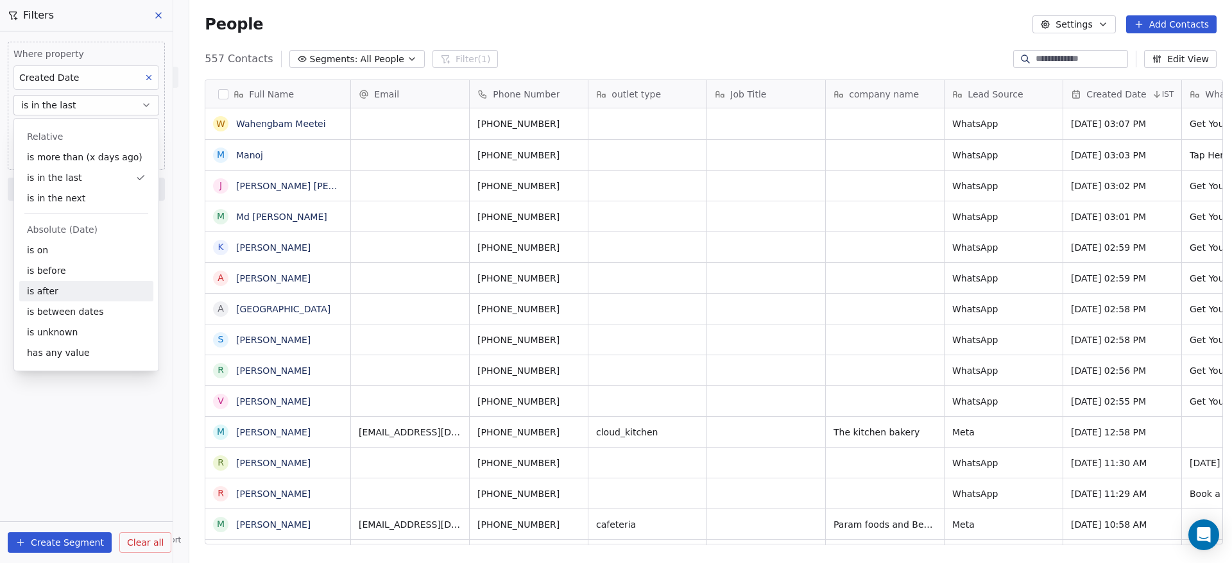
click at [65, 294] on div "is after" at bounding box center [86, 291] width 134 height 21
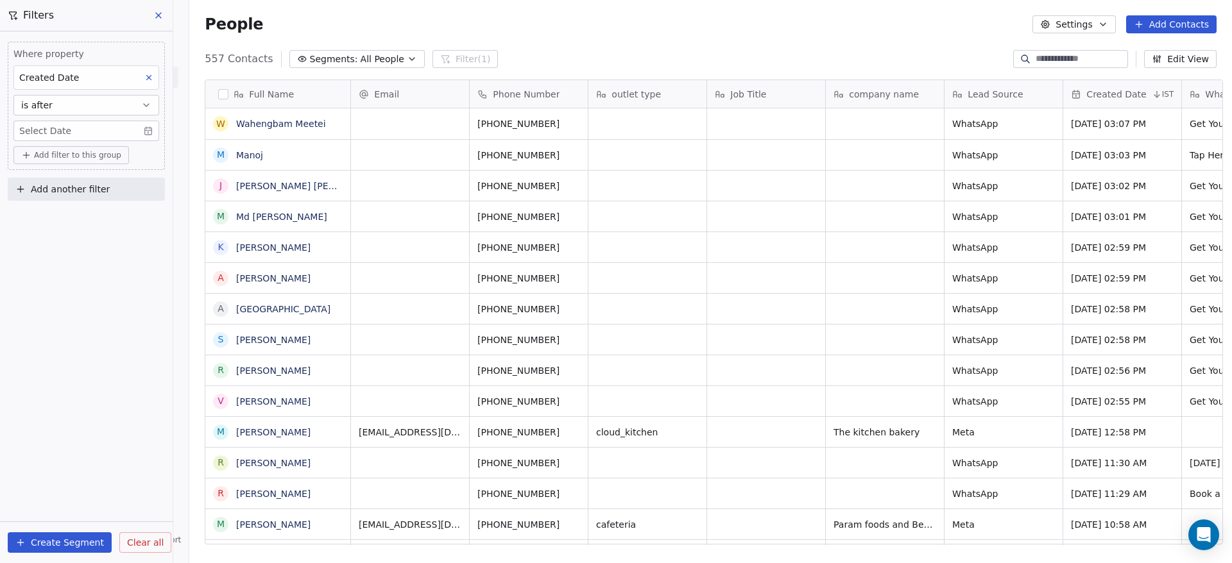
click at [155, 133] on body "On2Cook India Pvt. Ltd. Contacts People Marketing Workflows Campaigns Sales Pip…" at bounding box center [616, 281] width 1232 height 563
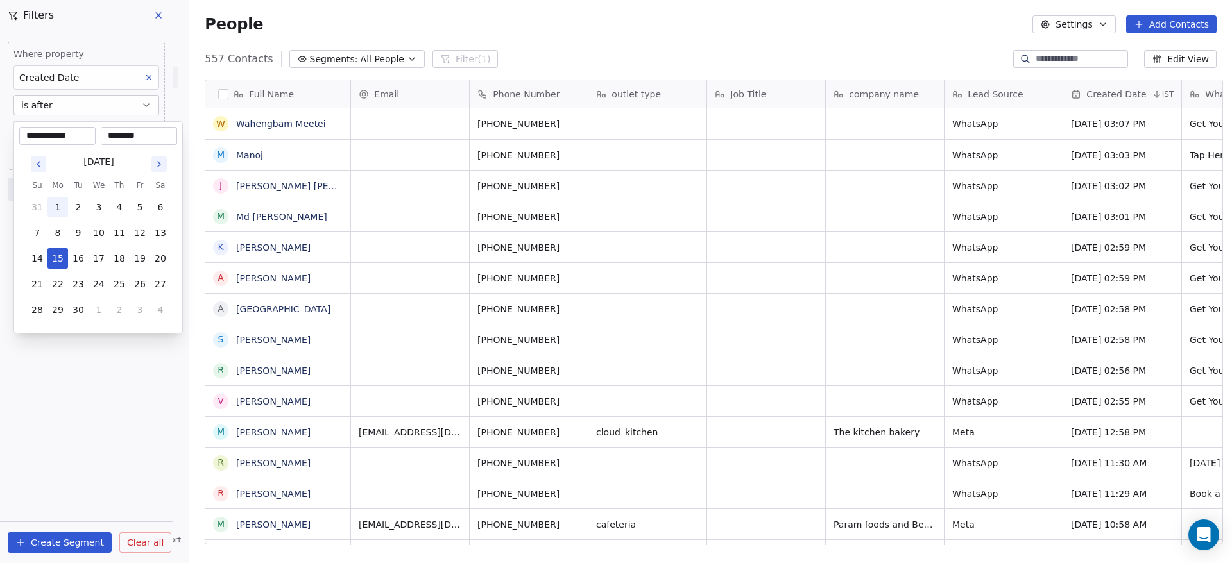
click at [59, 209] on button "1" at bounding box center [57, 207] width 21 height 21
type input "**********"
click at [91, 369] on html "On2Cook India Pvt. Ltd. Contacts People Marketing Workflows Campaigns Sales Pip…" at bounding box center [616, 281] width 1232 height 563
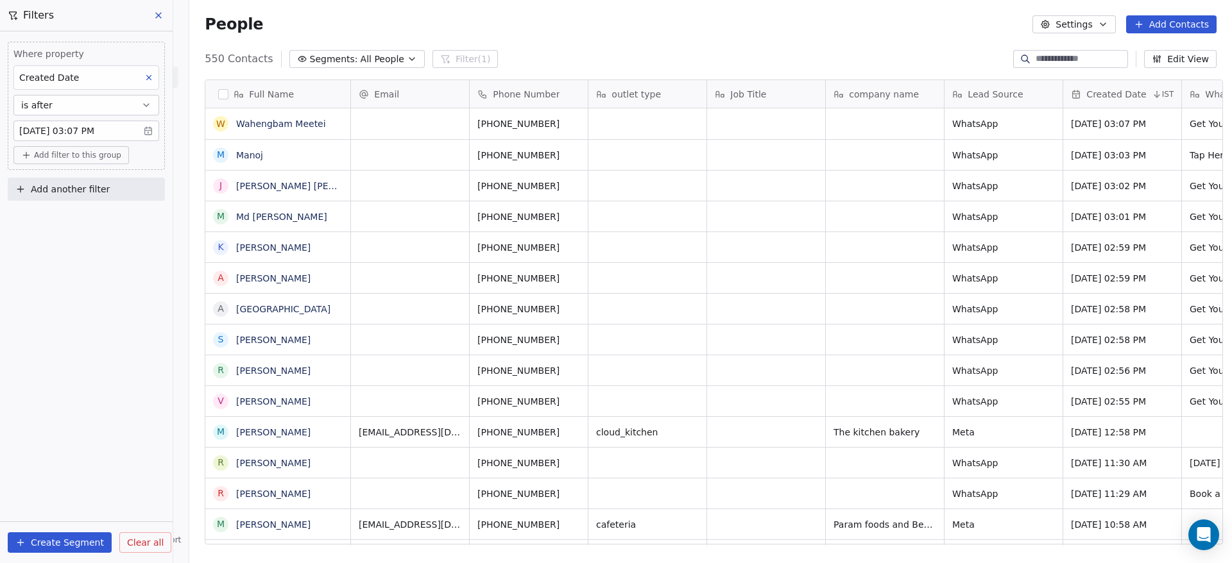
click at [99, 190] on span "Add another filter" at bounding box center [70, 189] width 79 height 13
click at [92, 223] on span "Contact properties" at bounding box center [62, 219] width 83 height 13
type input "****"
click at [76, 307] on div "Lead Status" at bounding box center [86, 306] width 130 height 13
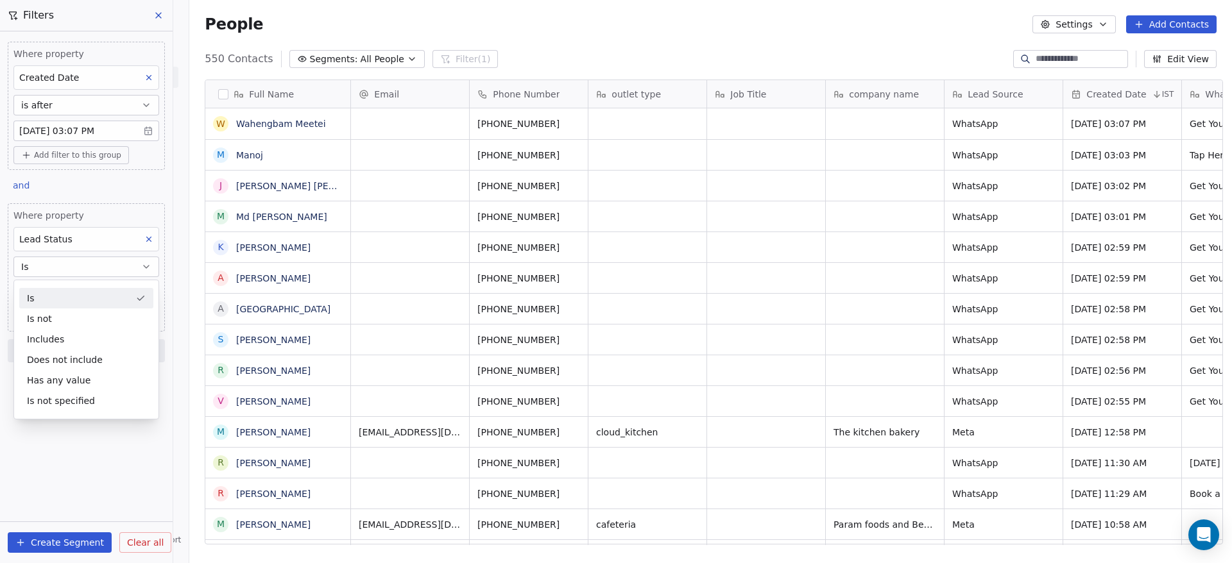
click at [62, 297] on div "Is" at bounding box center [86, 298] width 134 height 21
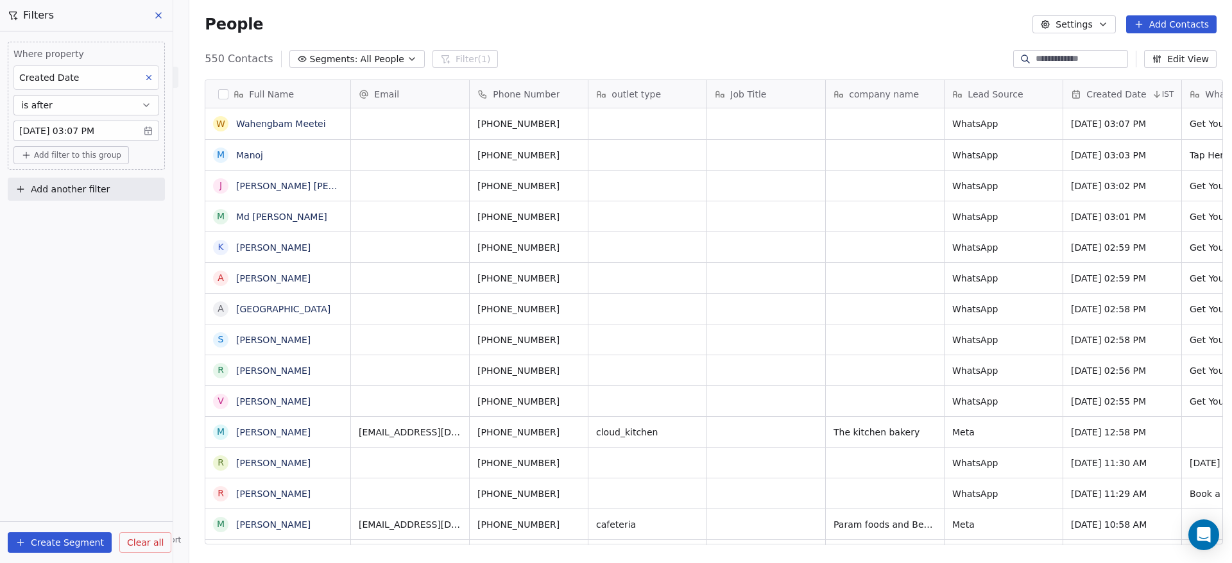
click at [91, 191] on span "Add another filter" at bounding box center [70, 189] width 79 height 13
click at [89, 219] on span "Contact properties" at bounding box center [62, 219] width 83 height 13
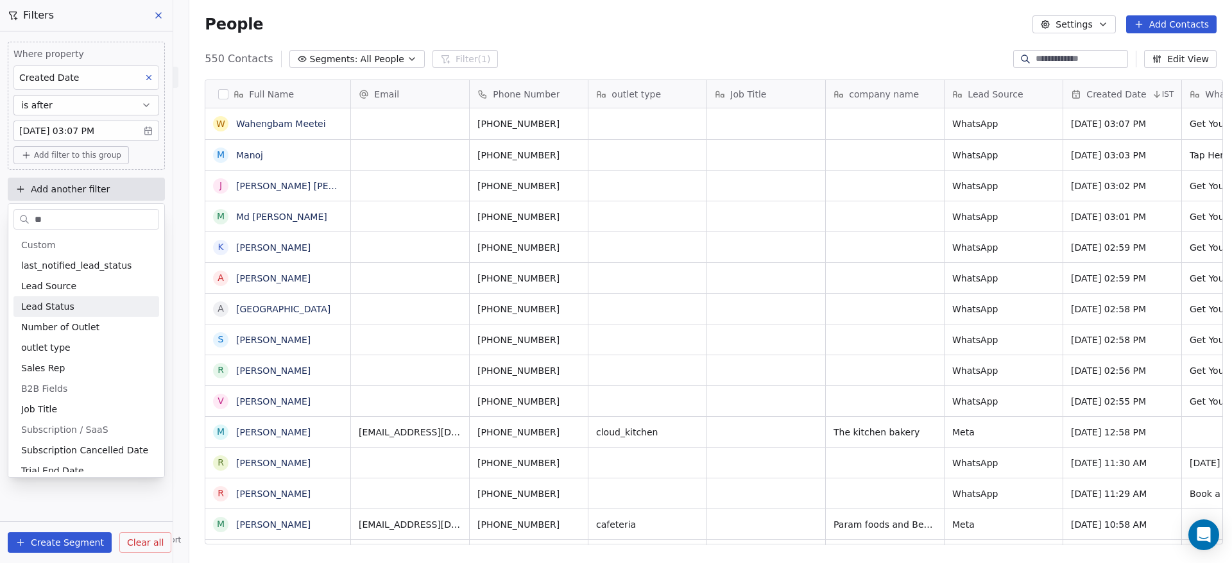
type input "**"
click at [63, 307] on span "Lead Status" at bounding box center [47, 306] width 53 height 13
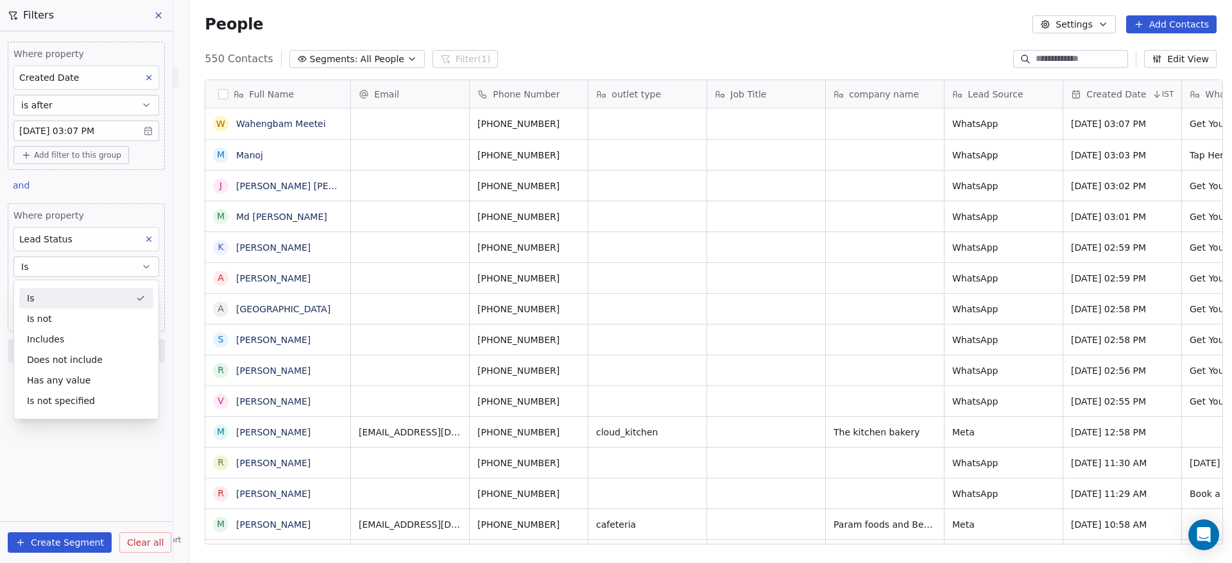
click at [62, 298] on div "Is" at bounding box center [86, 298] width 134 height 21
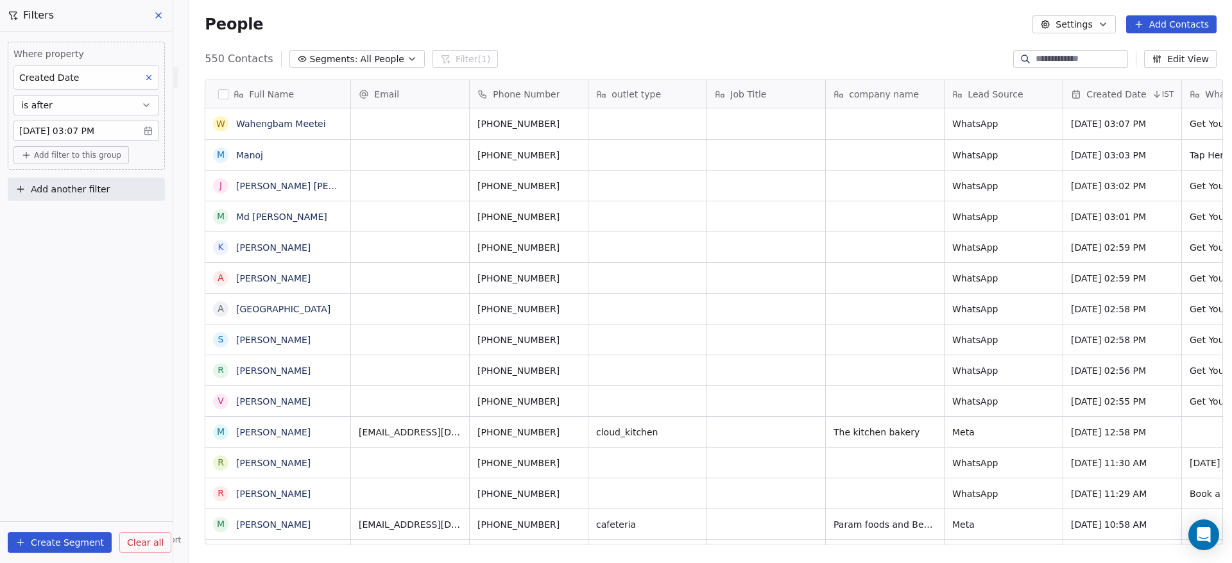
click at [103, 192] on span "Add another filter" at bounding box center [70, 189] width 79 height 13
click at [101, 218] on div "Contact properties" at bounding box center [86, 219] width 130 height 13
type input "***"
click at [81, 305] on div "Lead Status" at bounding box center [86, 306] width 130 height 13
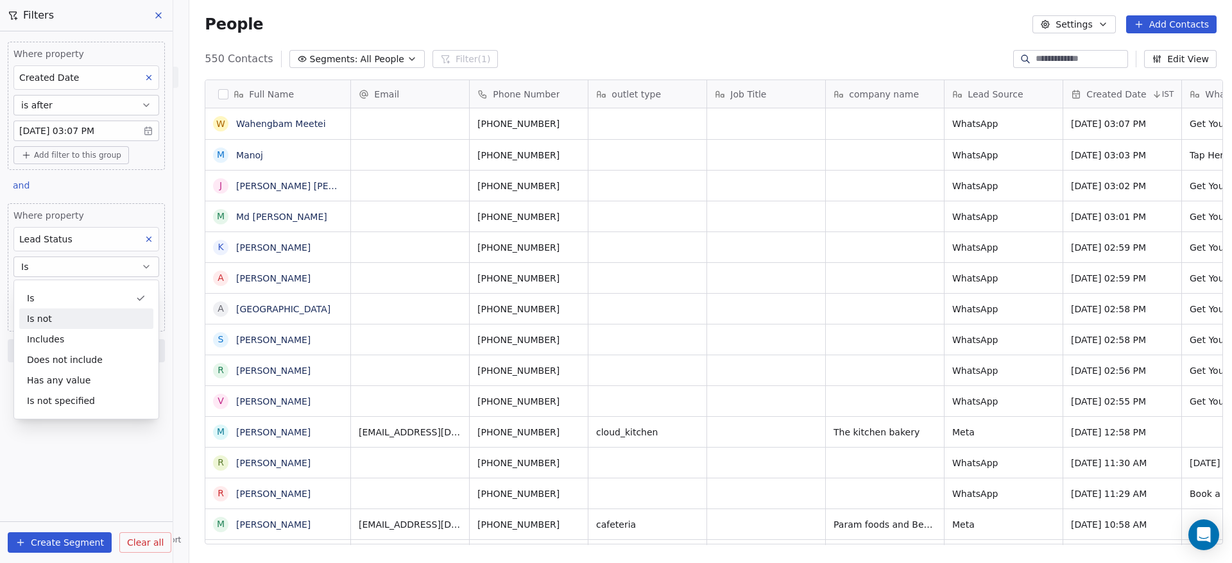
click at [0, 312] on div "Where property Created Date is after [DATE] 03:07 PM Add filter to this group a…" at bounding box center [86, 199] width 173 height 336
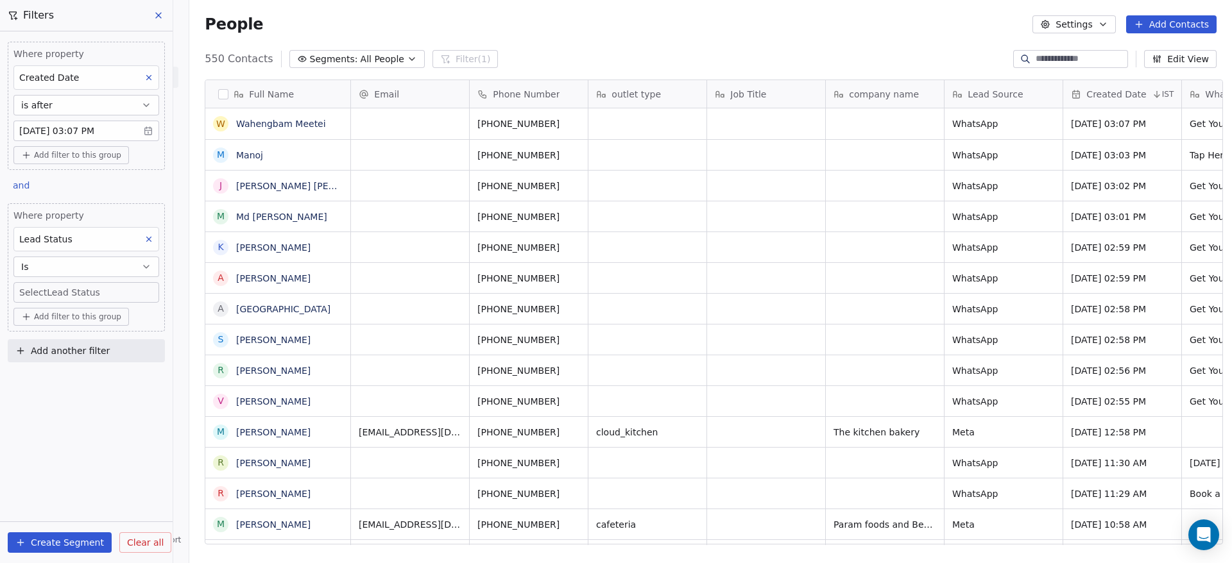
click at [56, 289] on body "On2Cook India Pvt. Ltd. Contacts People Marketing Workflows Campaigns Sales Pip…" at bounding box center [616, 281] width 1232 height 563
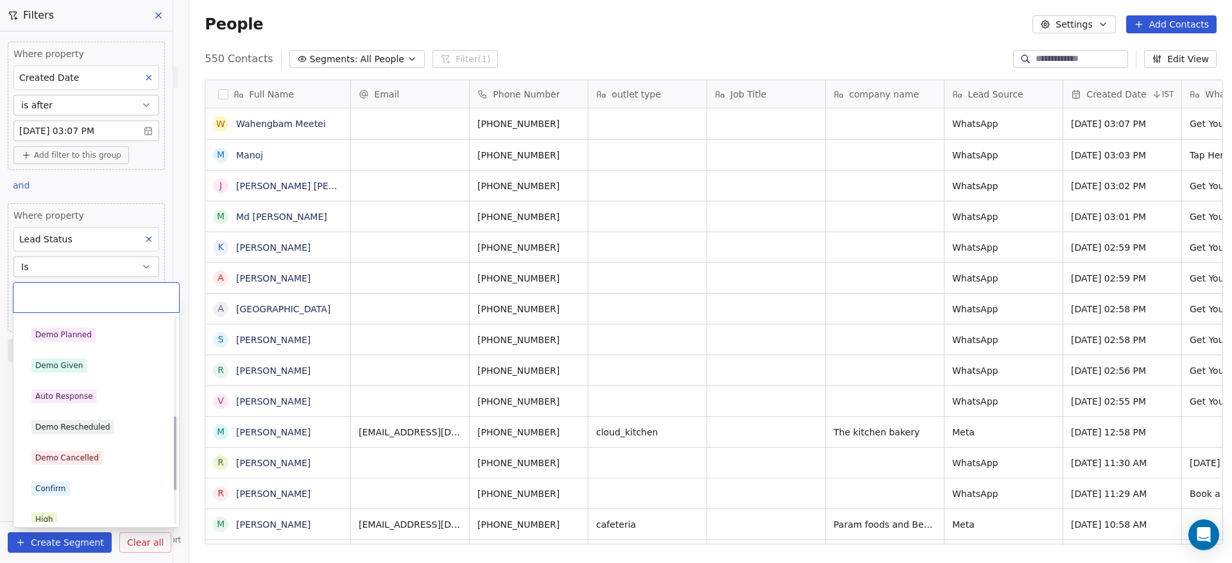
scroll to position [280, 0]
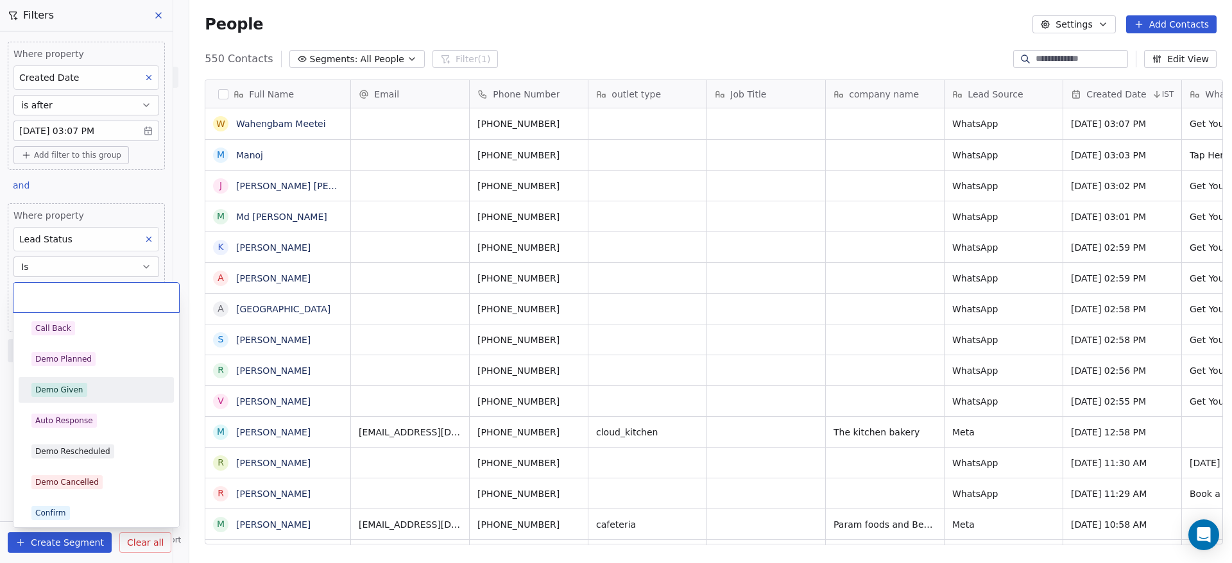
click at [93, 381] on div "Demo Given" at bounding box center [96, 390] width 145 height 21
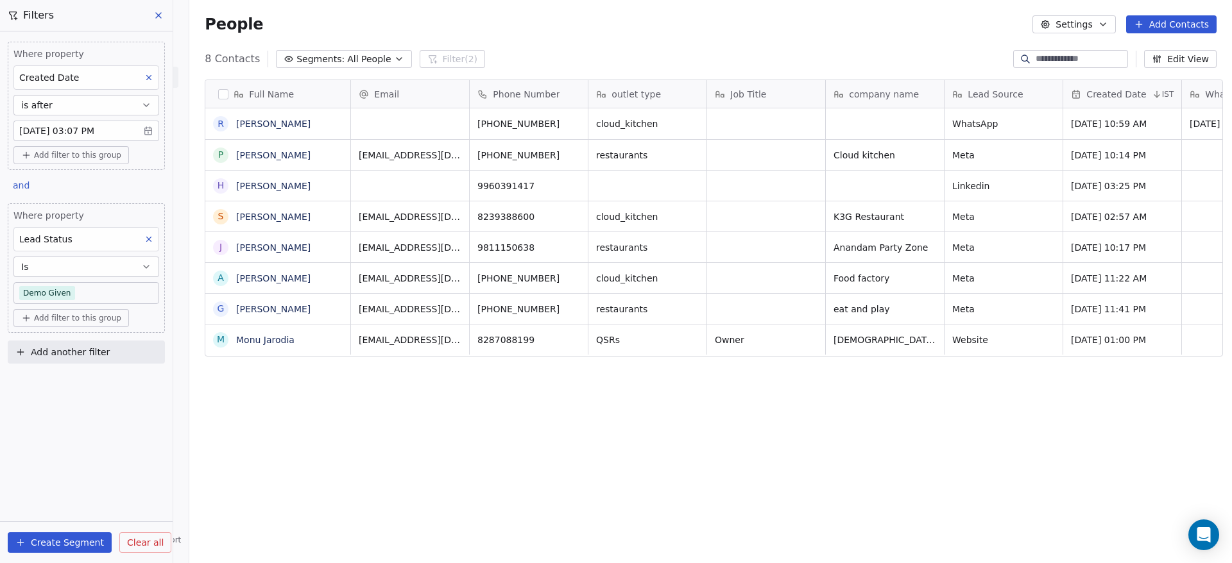
scroll to position [480, 1033]
click at [109, 295] on body "On2Cook India Pvt. Ltd. Contacts People Marketing Workflows Campaigns Sales Pip…" at bounding box center [616, 281] width 1232 height 563
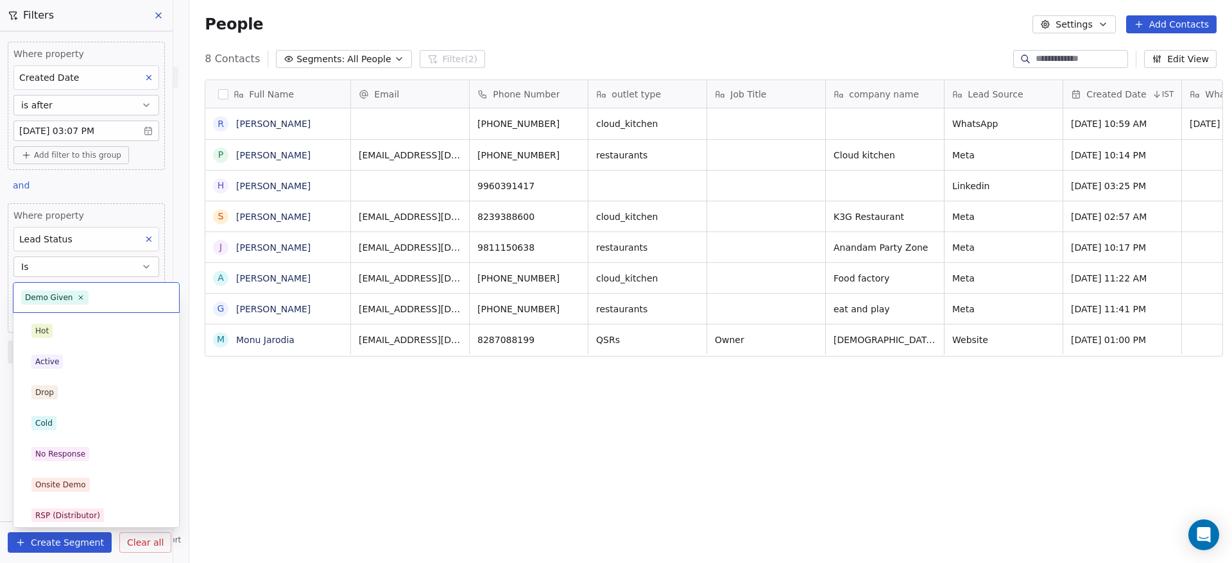
scroll to position [160, 0]
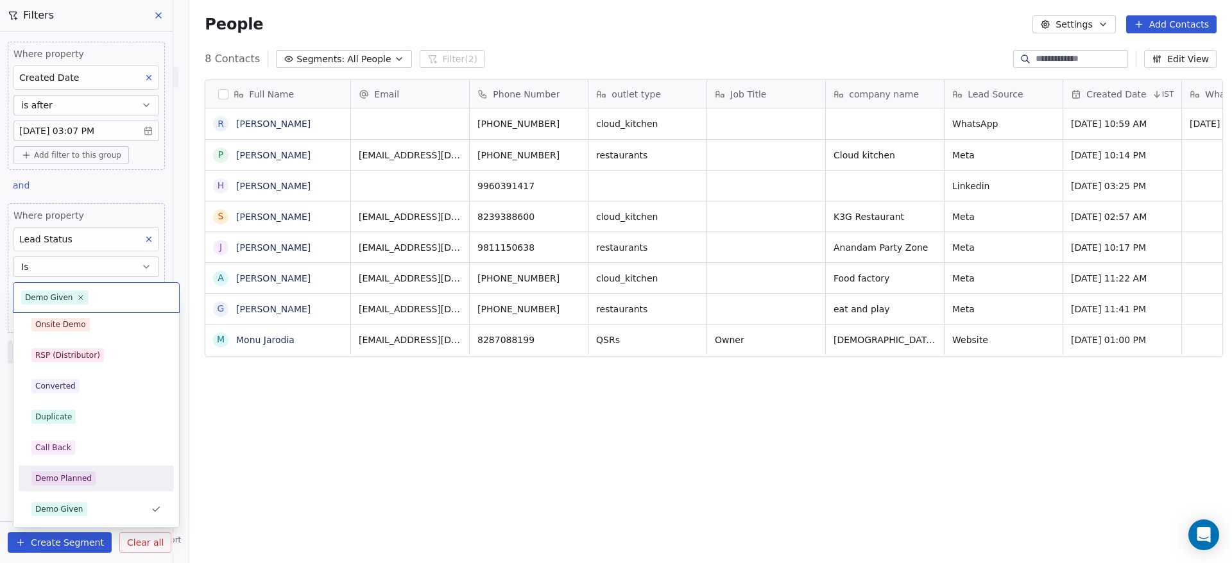
click at [117, 484] on div "Demo Planned" at bounding box center [96, 478] width 130 height 14
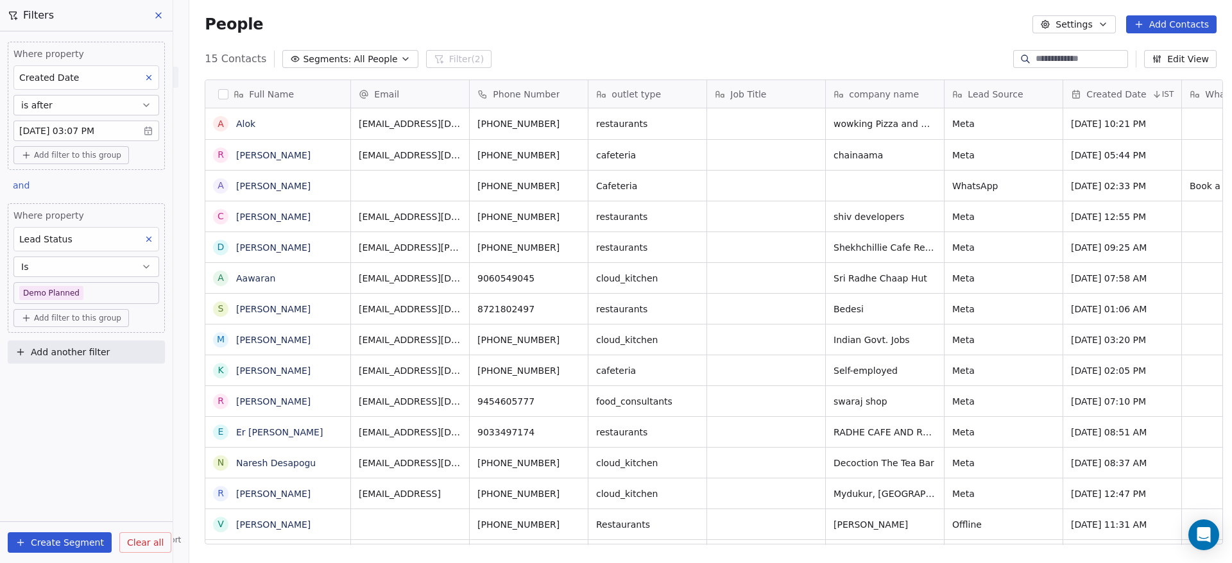
scroll to position [480, 1033]
click at [219, 97] on button "button" at bounding box center [223, 94] width 10 height 10
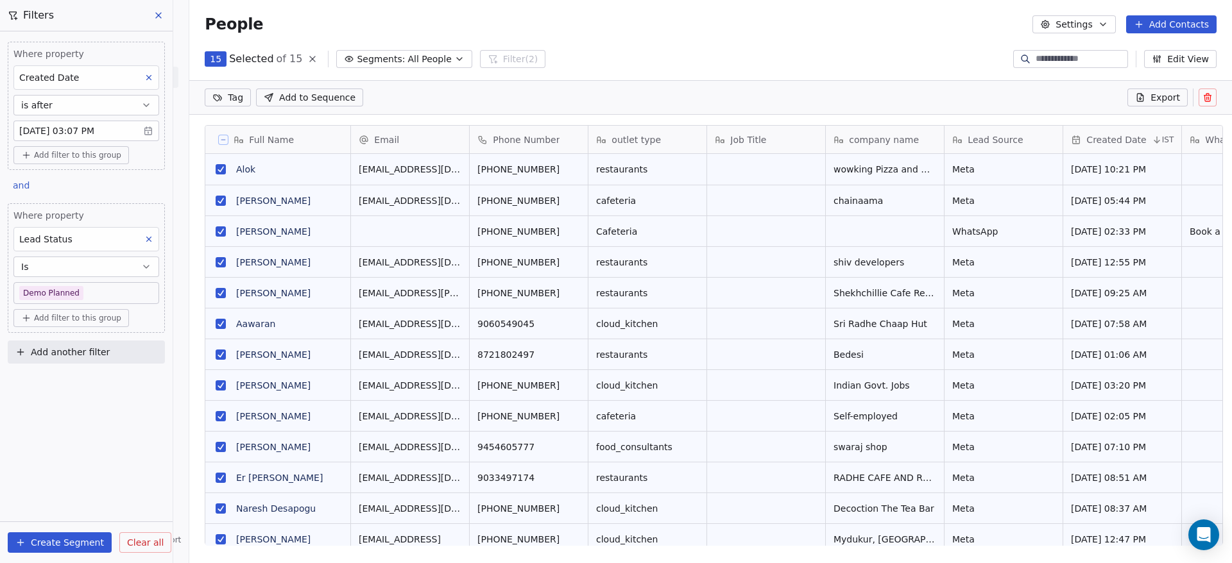
scroll to position [436, 1033]
click at [218, 135] on button at bounding box center [223, 140] width 10 height 10
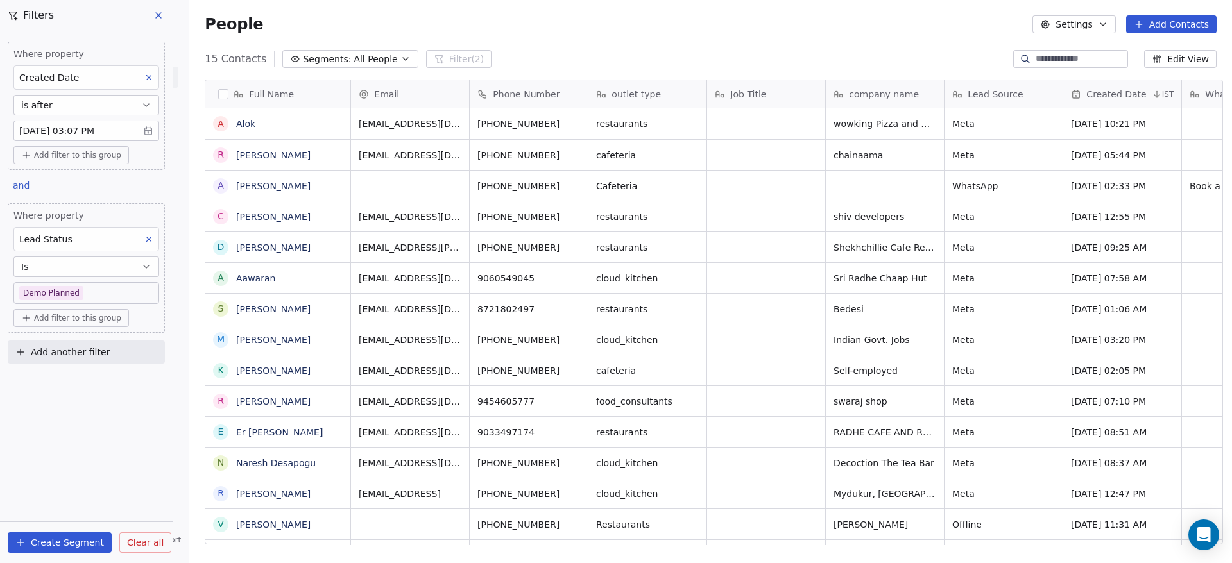
click at [103, 295] on body "On2Cook India Pvt. Ltd. Contacts People Marketing Workflows Campaigns Sales Pip…" at bounding box center [616, 281] width 1232 height 563
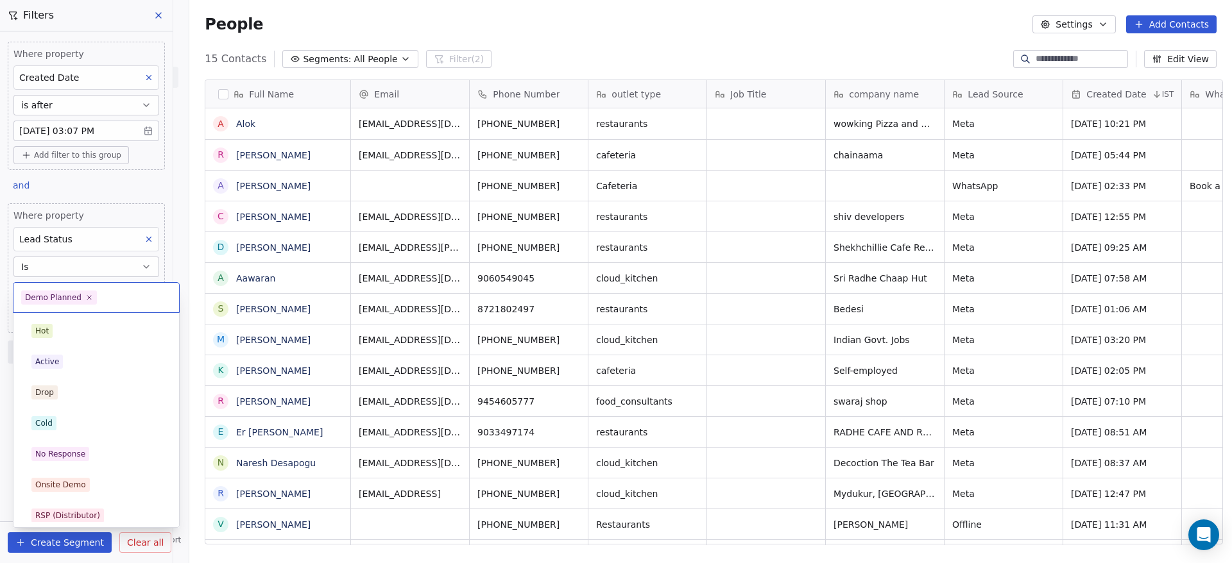
scroll to position [130, 0]
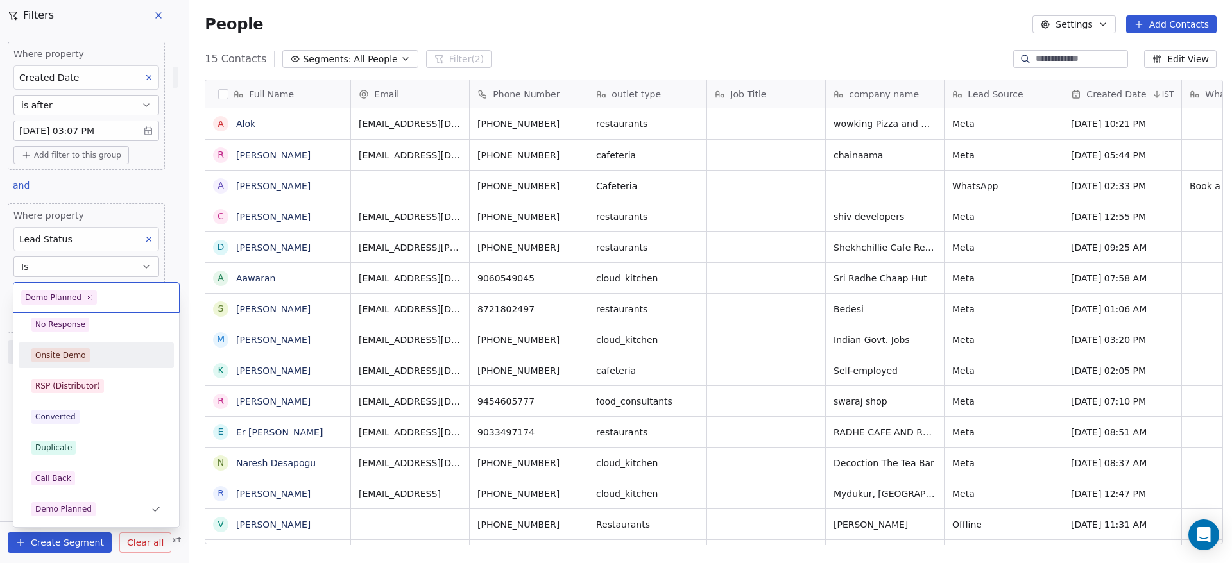
click at [101, 349] on div "Onsite Demo" at bounding box center [96, 355] width 130 height 14
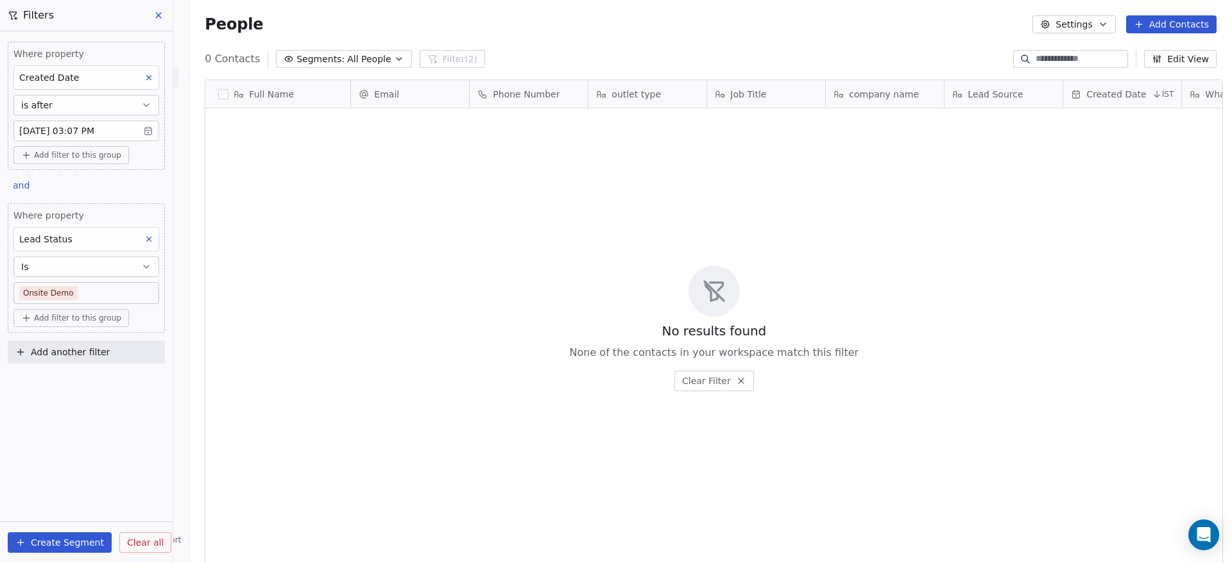
scroll to position [480, 1033]
click at [114, 290] on body "On2Cook India Pvt. Ltd. Contacts People Marketing Workflows Campaigns Sales Pip…" at bounding box center [616, 281] width 1232 height 563
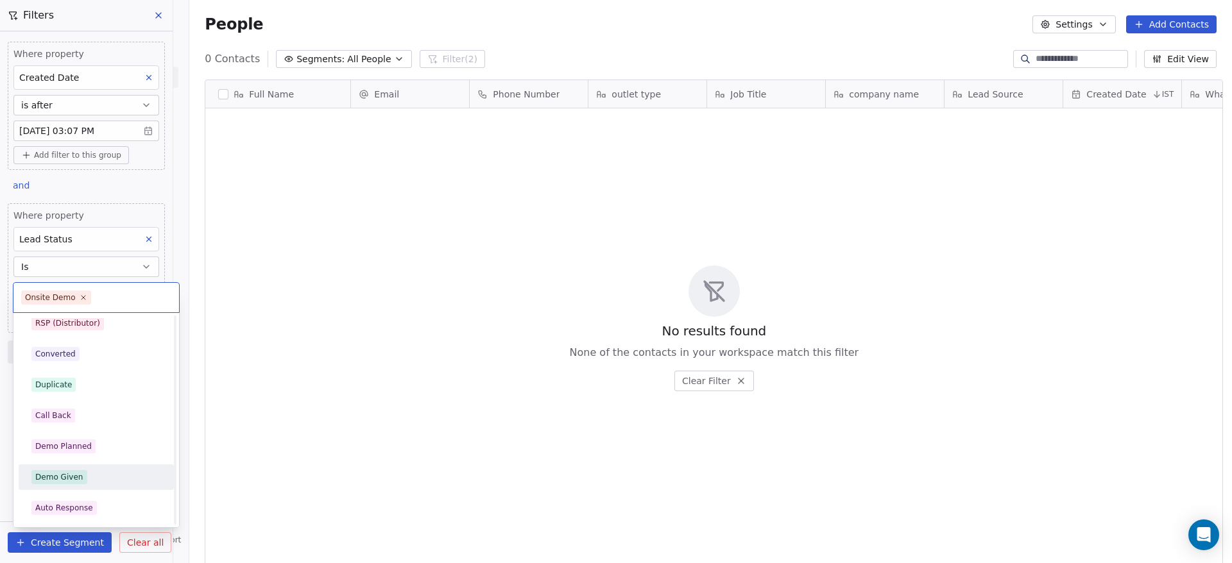
scroll to position [289, 0]
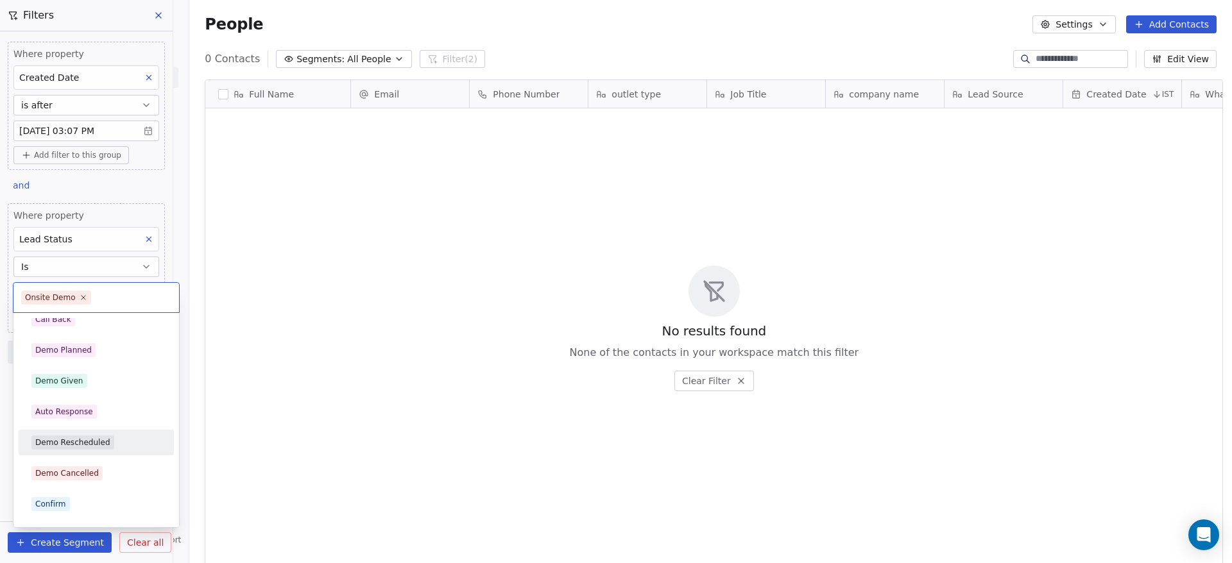
click at [114, 433] on div "Demo Rescheduled" at bounding box center [96, 442] width 145 height 21
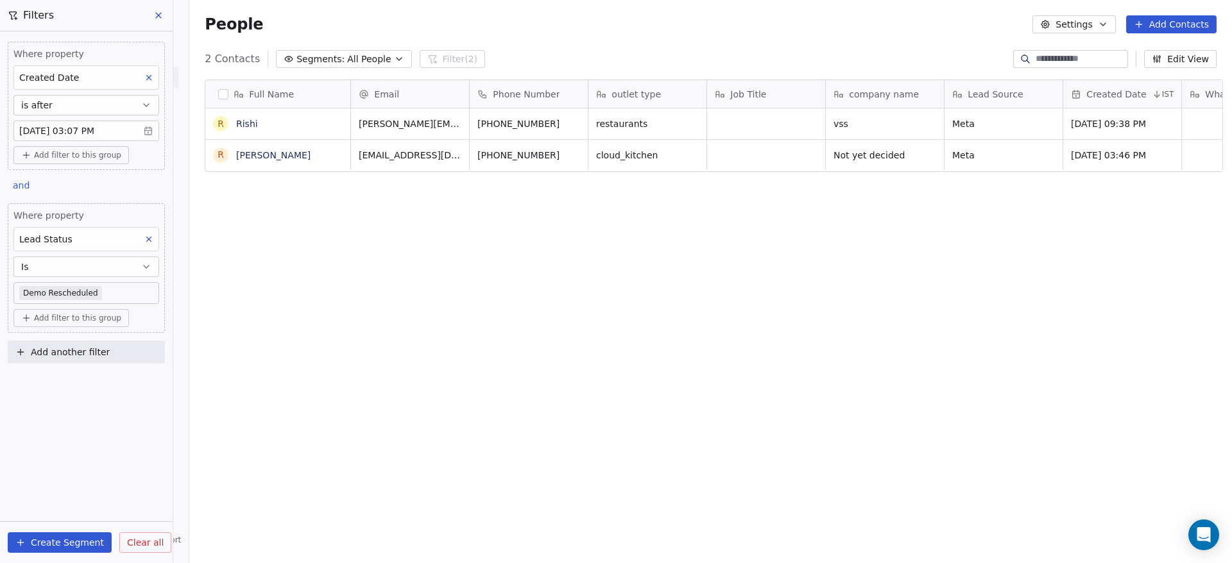
scroll to position [480, 1033]
click at [112, 294] on body "On2Cook India Pvt. Ltd. Contacts People Marketing Workflows Campaigns Sales Pip…" at bounding box center [616, 281] width 1232 height 563
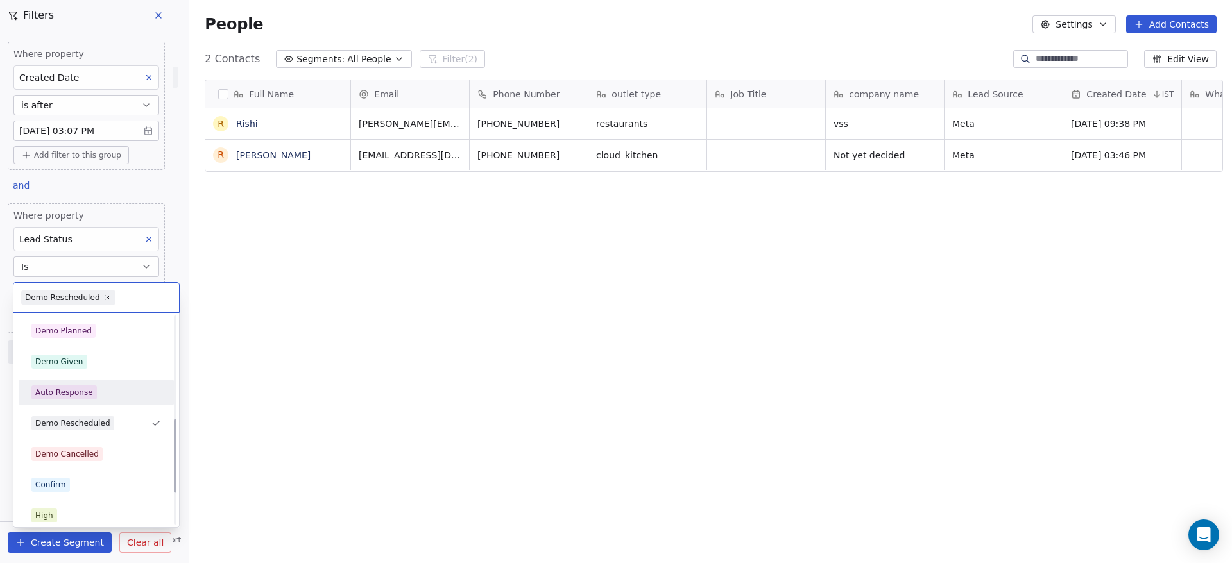
scroll to position [280, 0]
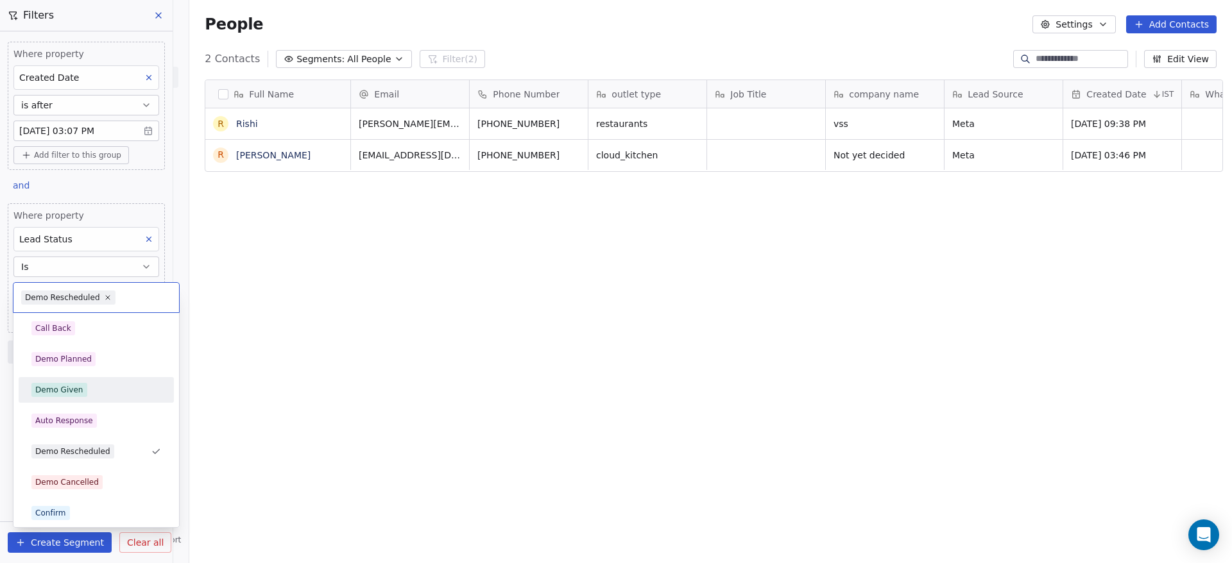
click at [105, 384] on div "Demo Given" at bounding box center [96, 390] width 130 height 14
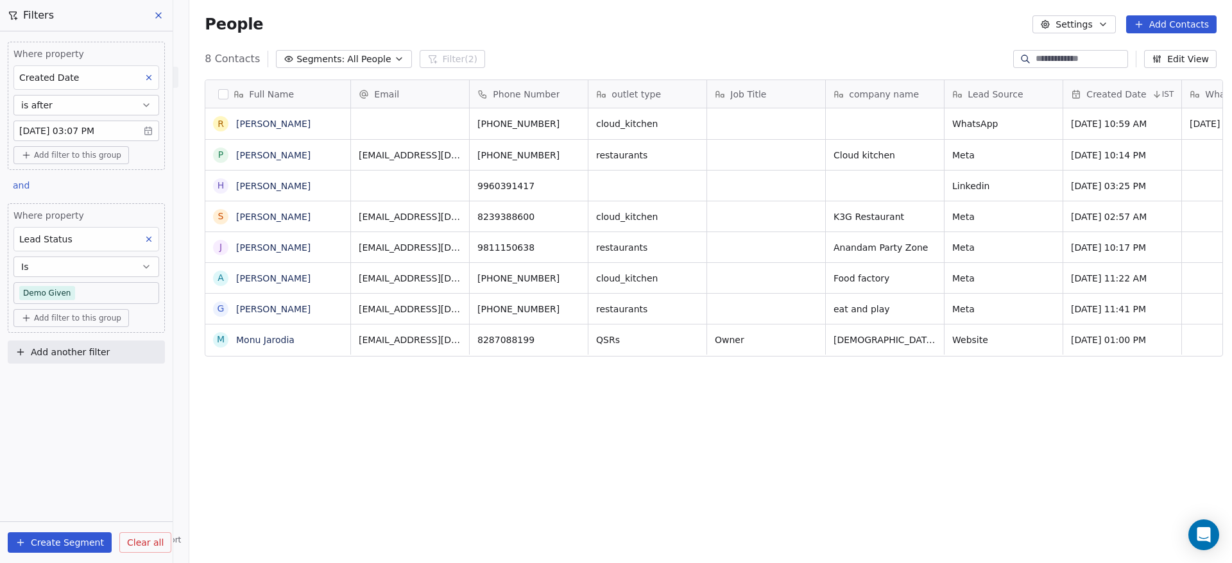
click at [110, 287] on body "On2Cook India Pvt. Ltd. Contacts People Marketing Workflows Campaigns Sales Pip…" at bounding box center [616, 281] width 1232 height 563
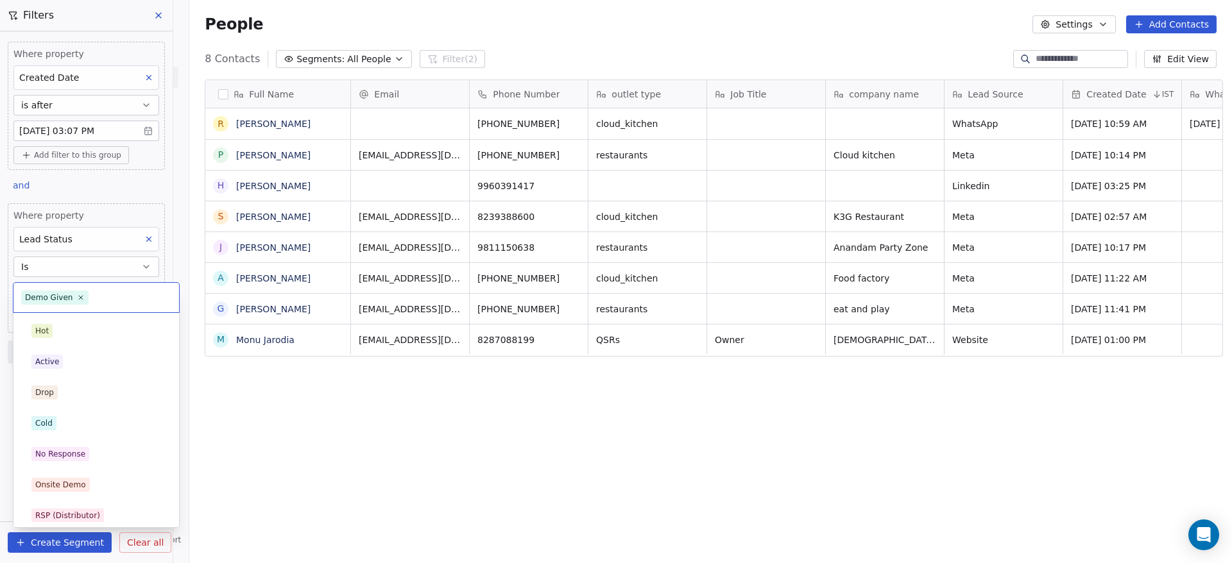
scroll to position [160, 0]
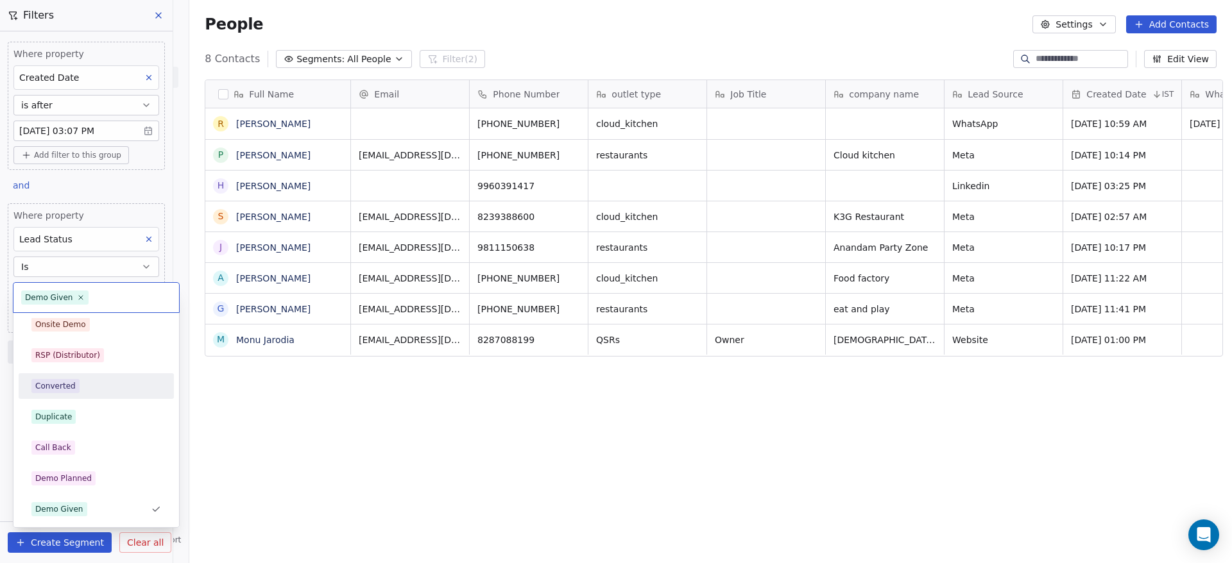
click at [230, 467] on html "On2Cook India Pvt. Ltd. Contacts People Marketing Workflows Campaigns Sales Pip…" at bounding box center [616, 281] width 1232 height 563
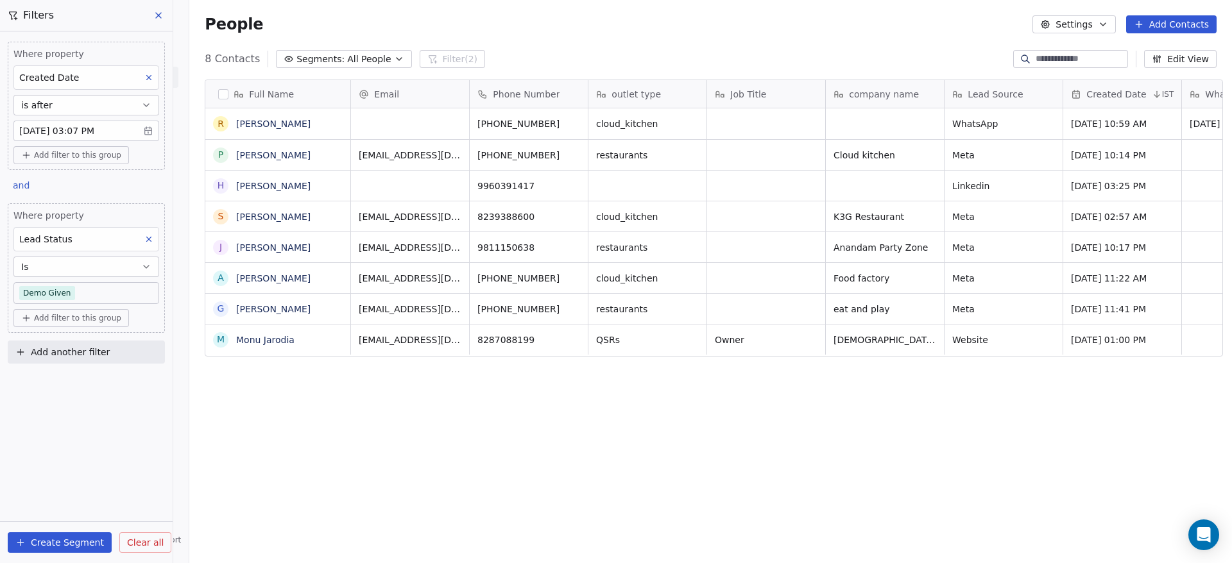
click at [158, 14] on icon at bounding box center [158, 15] width 5 height 5
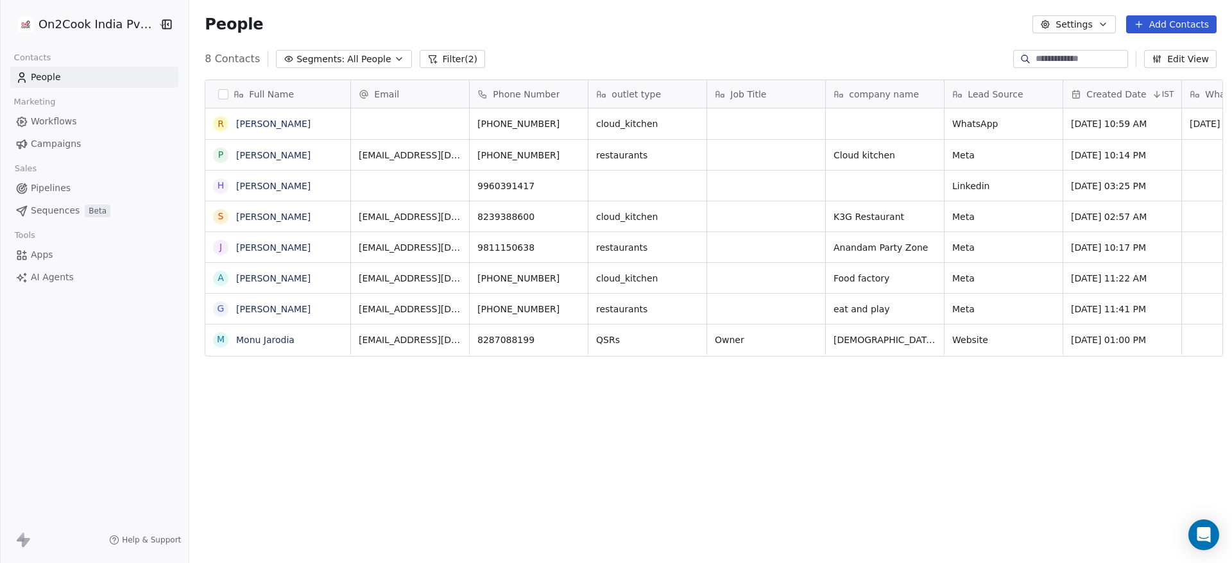
click at [88, 67] on link "People" at bounding box center [94, 77] width 168 height 21
click at [87, 73] on link "People" at bounding box center [94, 77] width 168 height 21
click at [457, 54] on button "Filter (2)" at bounding box center [452, 59] width 66 height 18
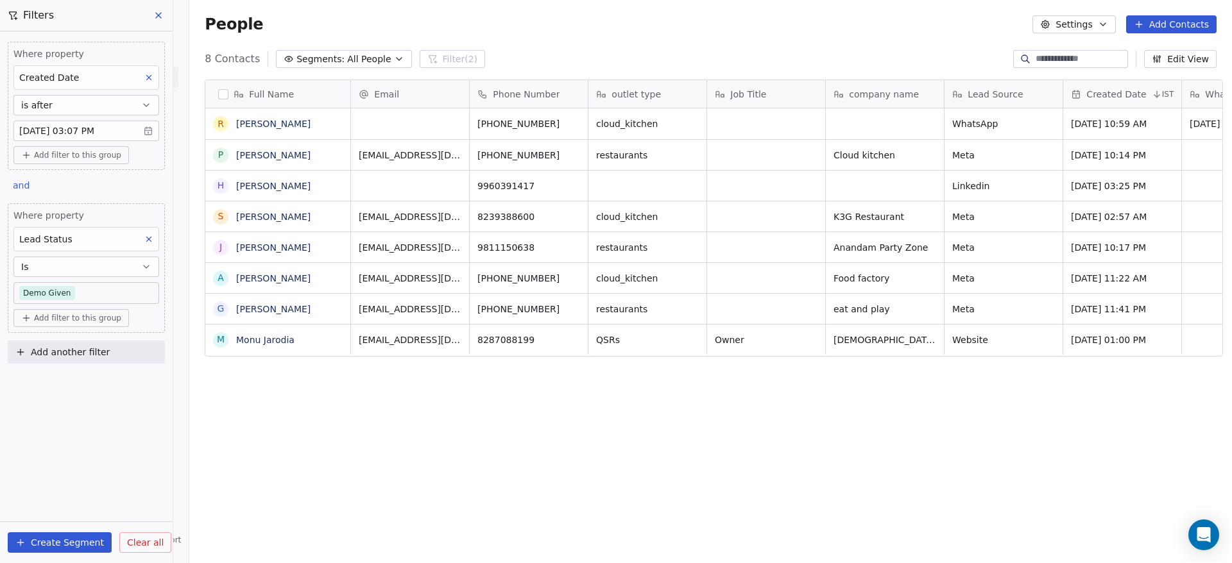
click at [94, 271] on button "Is" at bounding box center [86, 267] width 146 height 21
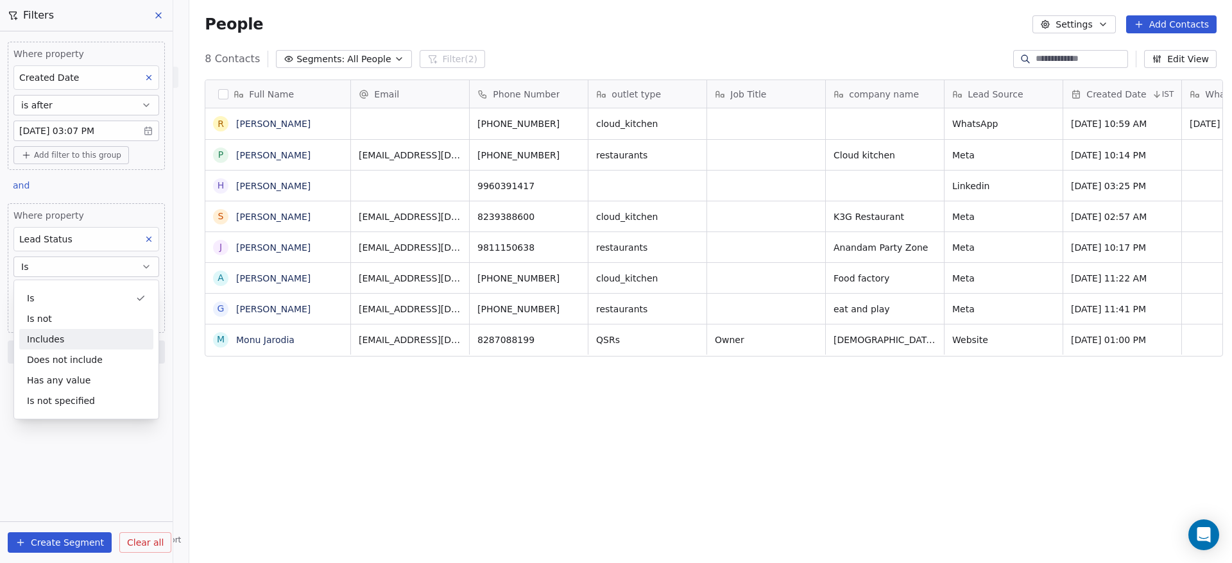
click at [88, 334] on div "Includes" at bounding box center [86, 339] width 134 height 21
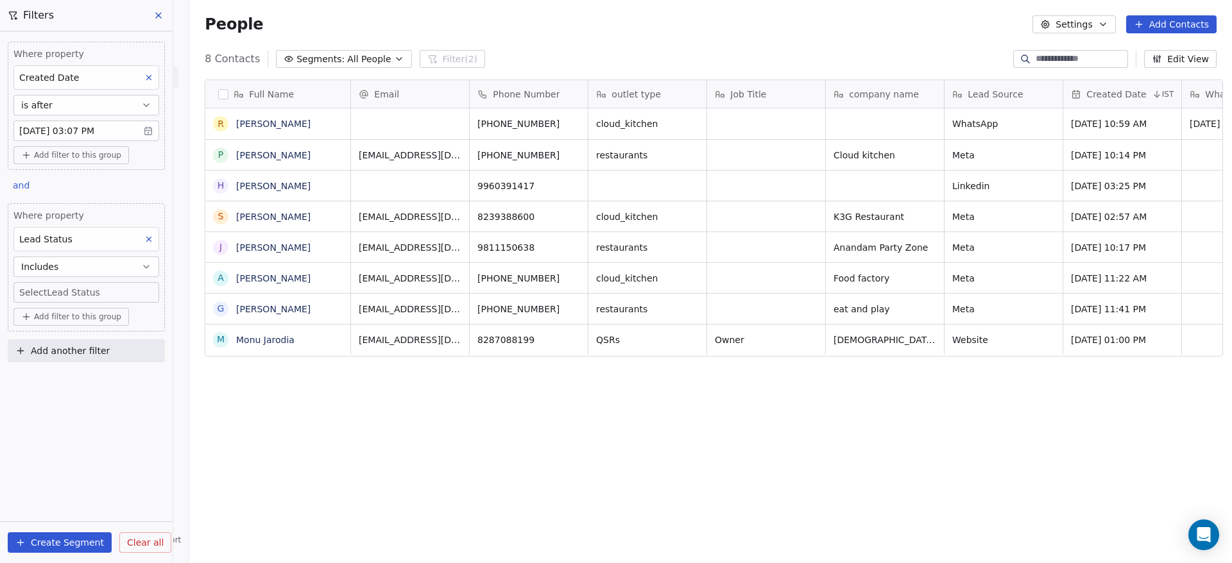
click at [89, 292] on body "On2Cook India Pvt. Ltd. Contacts People Marketing Workflows Campaigns Sales Pip…" at bounding box center [616, 281] width 1232 height 563
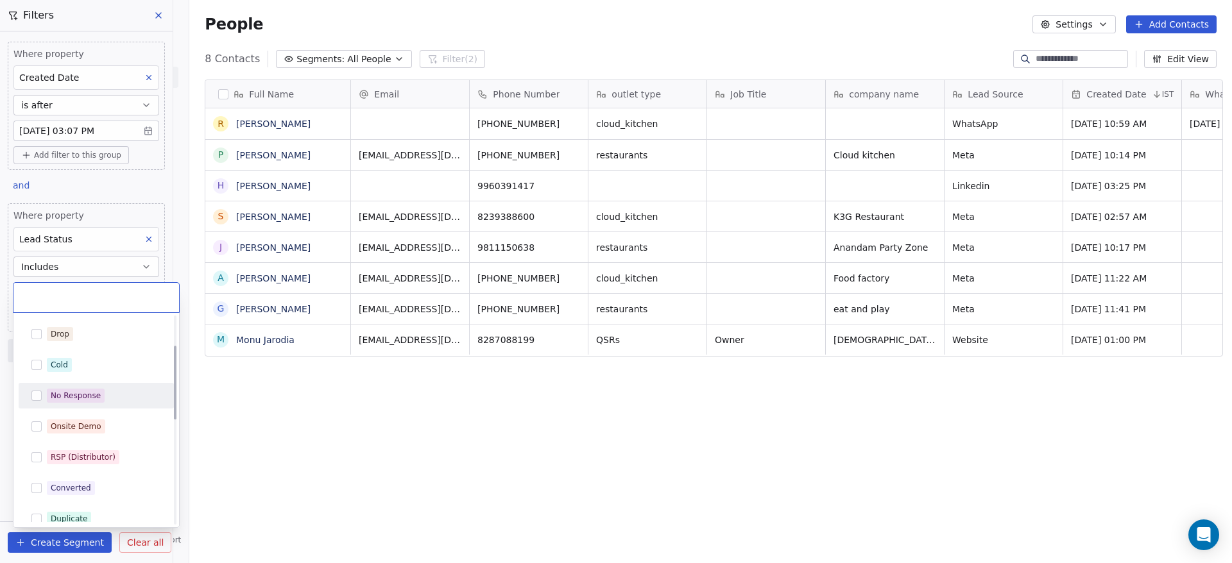
scroll to position [96, 0]
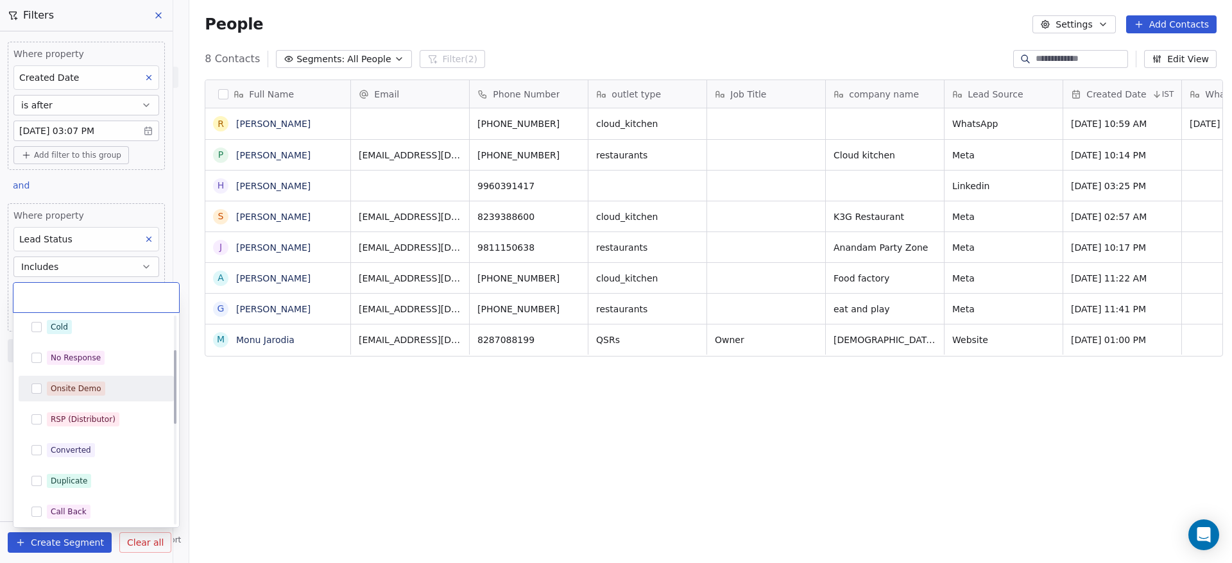
click at [96, 387] on div "Onsite Demo" at bounding box center [76, 389] width 51 height 12
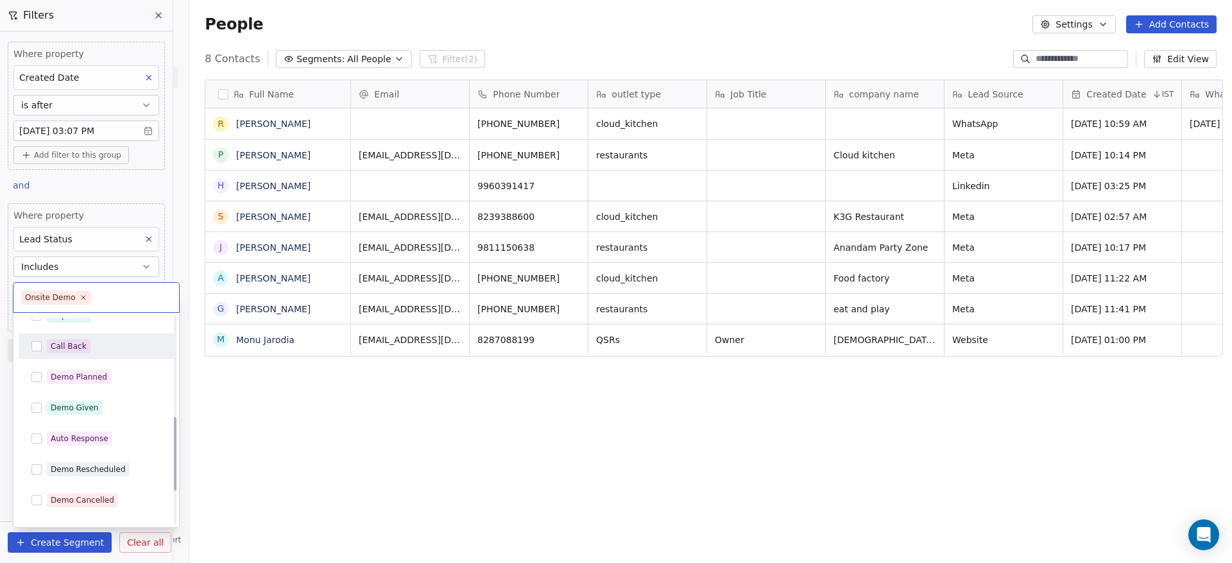
scroll to position [289, 0]
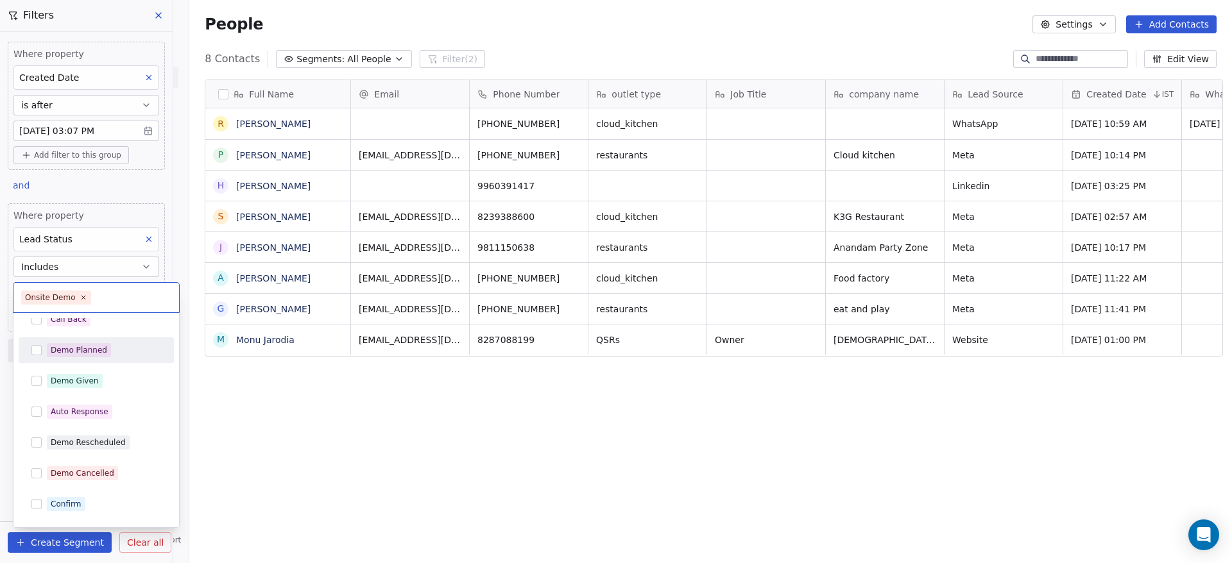
click at [105, 345] on span "Demo Planned" at bounding box center [79, 350] width 64 height 14
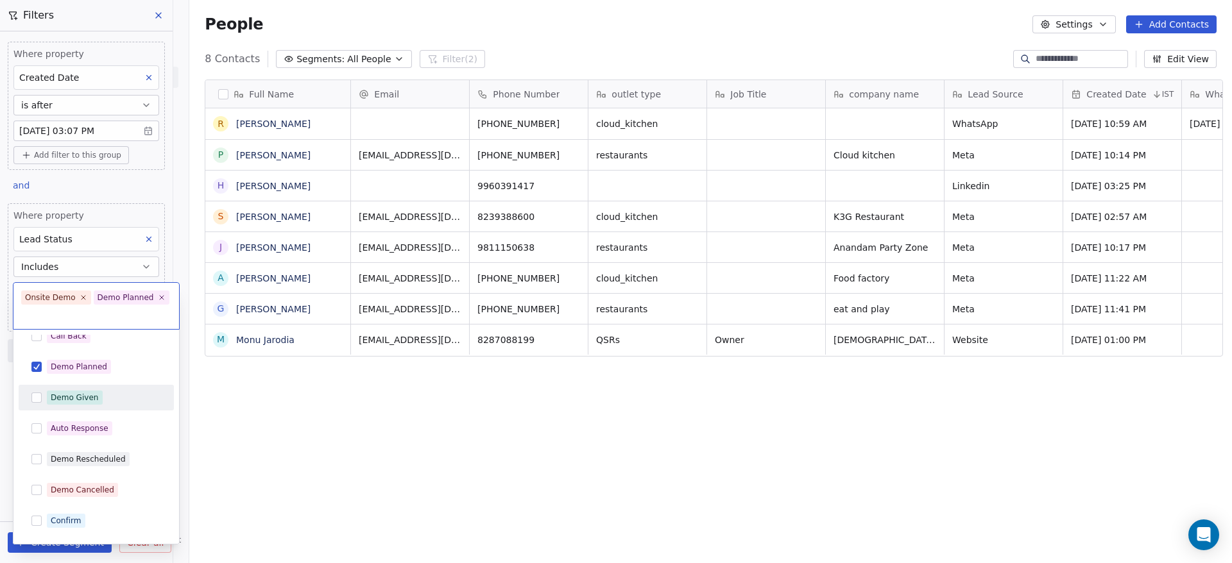
click at [99, 391] on div "Demo Given" at bounding box center [104, 398] width 114 height 14
click at [108, 452] on span "Demo Rescheduled" at bounding box center [88, 459] width 83 height 14
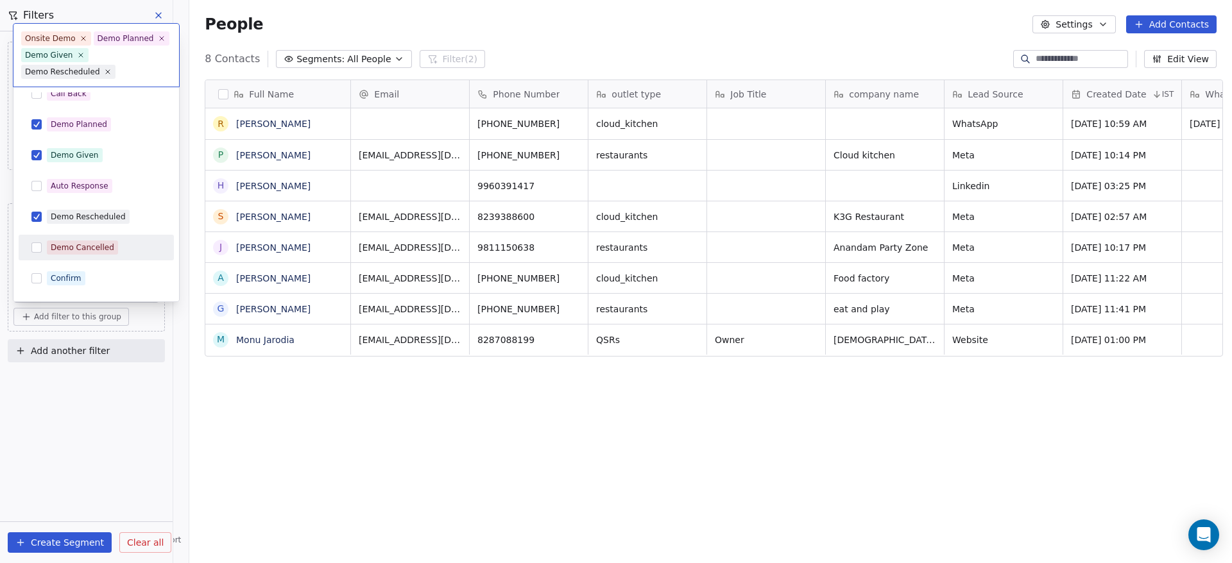
click at [102, 248] on div "Demo Cancelled" at bounding box center [83, 248] width 64 height 12
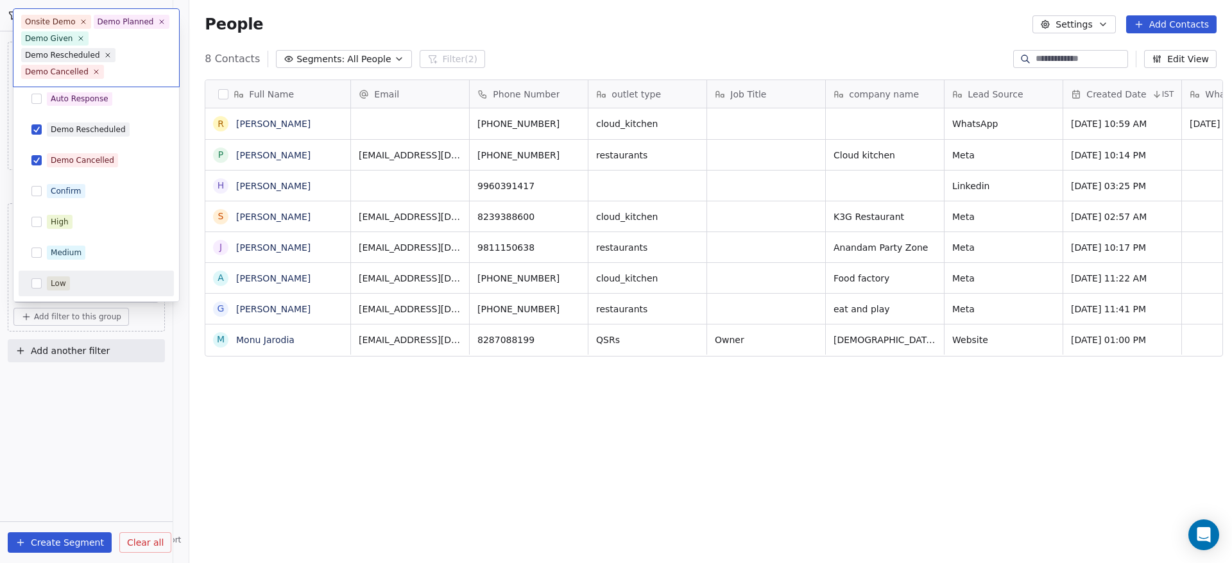
click at [114, 457] on html "On2Cook India Pvt. Ltd. Contacts People Marketing Workflows Campaigns Sales Pip…" at bounding box center [616, 281] width 1232 height 563
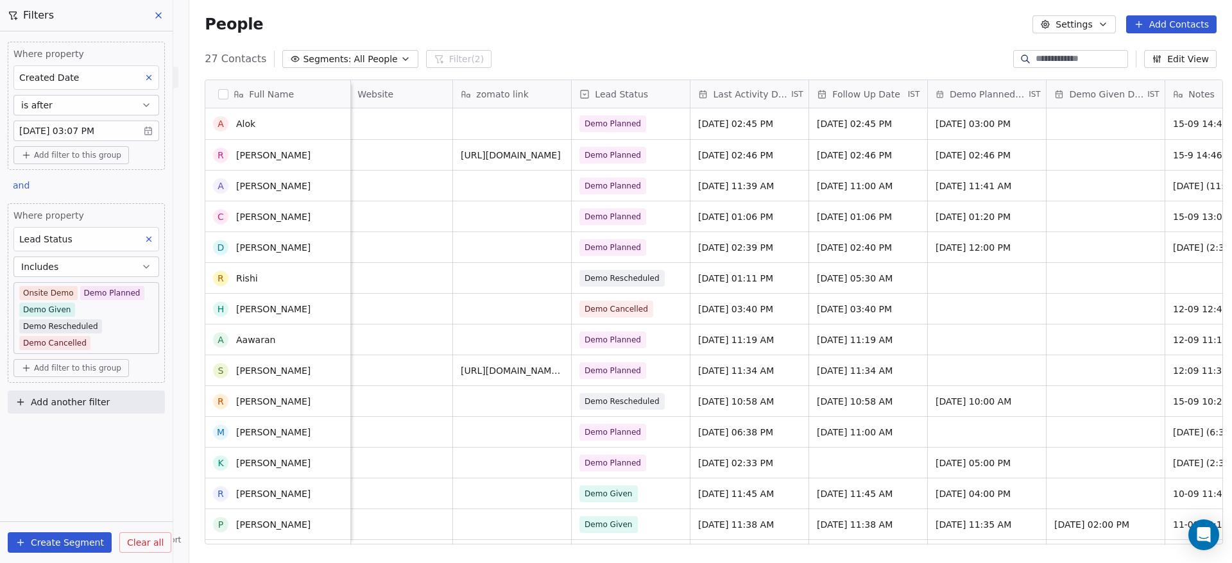
scroll to position [0, 0]
click at [153, 18] on button at bounding box center [158, 15] width 19 height 18
